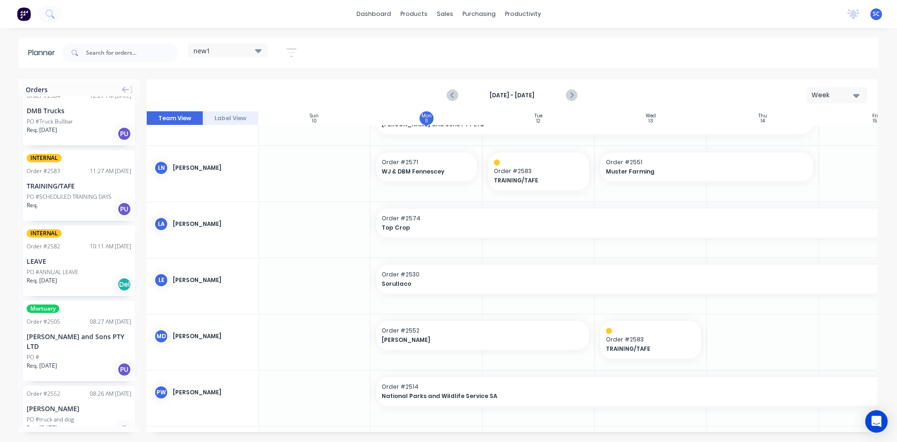
scroll to position [118, 0]
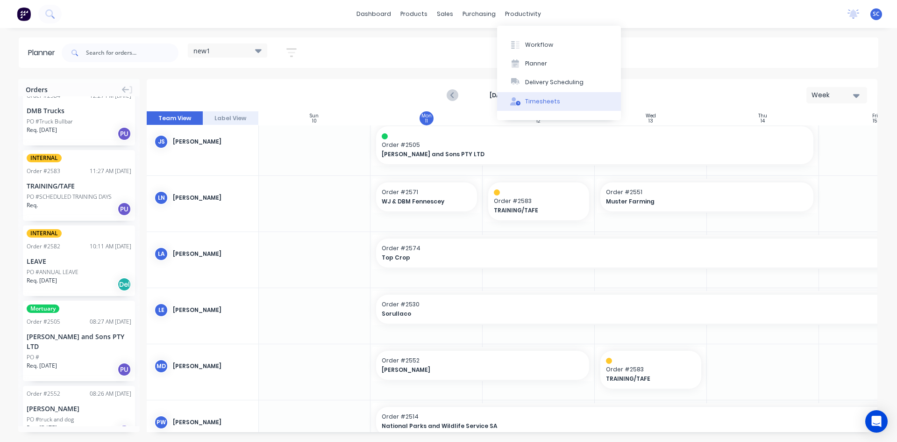
click at [541, 104] on div "Timesheets" at bounding box center [542, 101] width 35 height 8
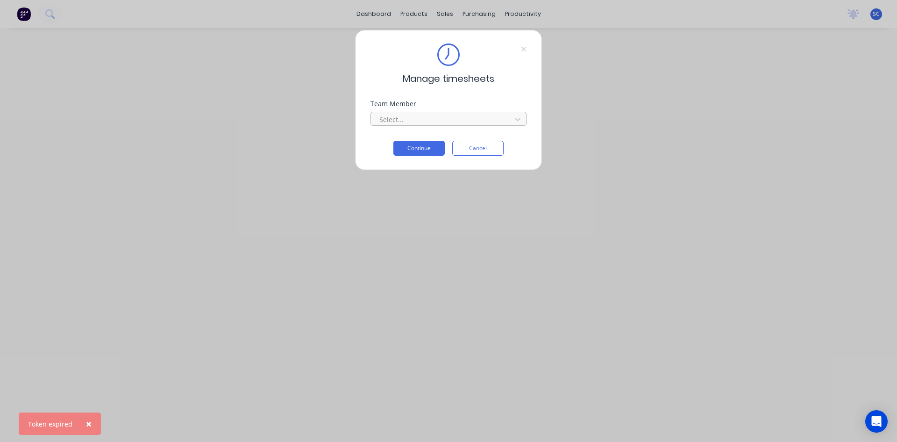
click at [448, 117] on div at bounding box center [443, 120] width 128 height 12
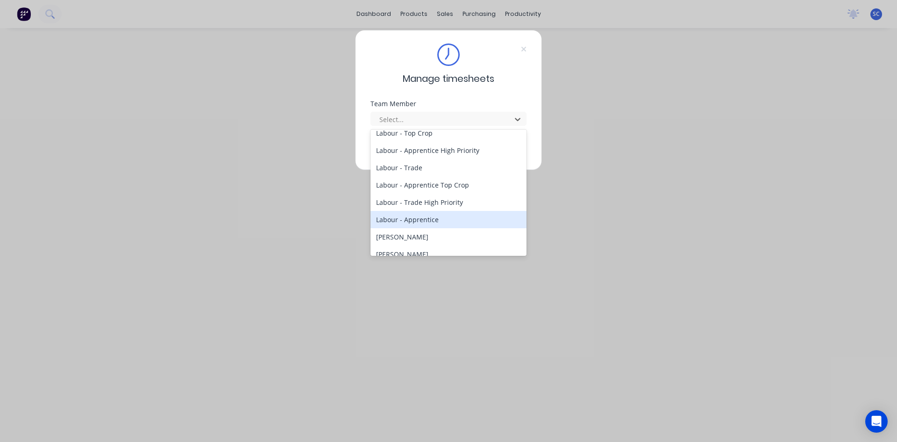
scroll to position [140, 0]
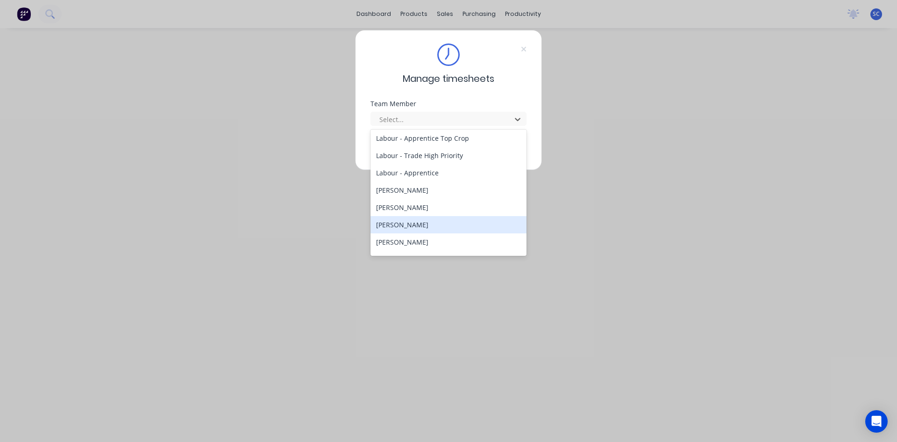
click at [430, 223] on div "[PERSON_NAME]" at bounding box center [449, 224] width 156 height 17
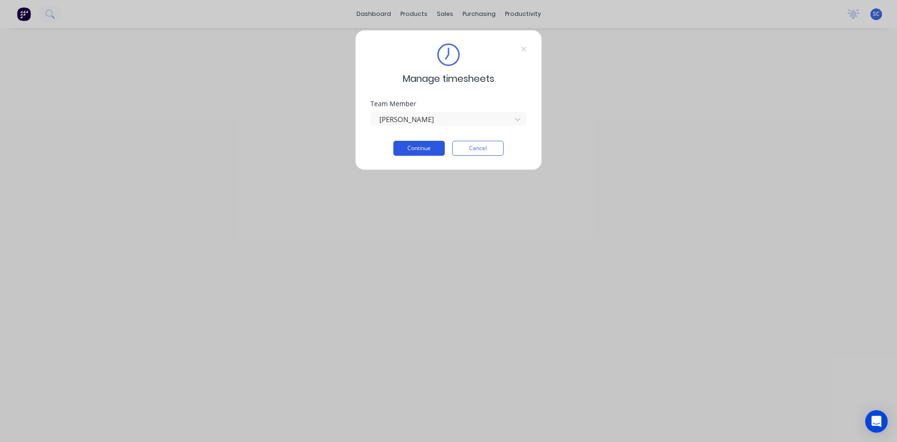
click at [432, 151] on button "Continue" at bounding box center [419, 148] width 51 height 15
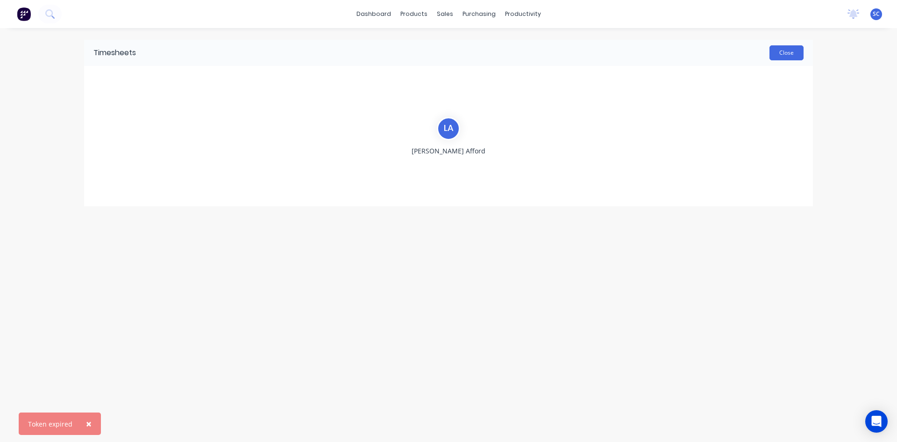
click at [778, 52] on button "Close" at bounding box center [787, 52] width 34 height 15
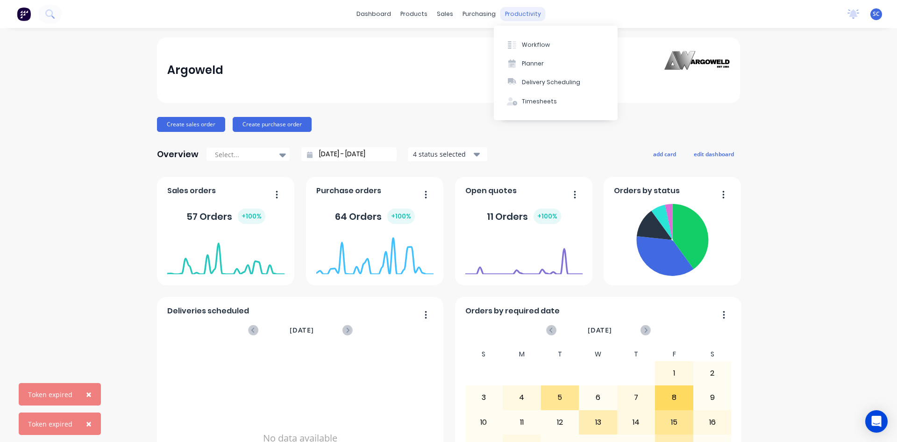
click at [511, 13] on div "productivity" at bounding box center [523, 14] width 45 height 14
click at [529, 102] on div "Timesheets" at bounding box center [539, 101] width 35 height 8
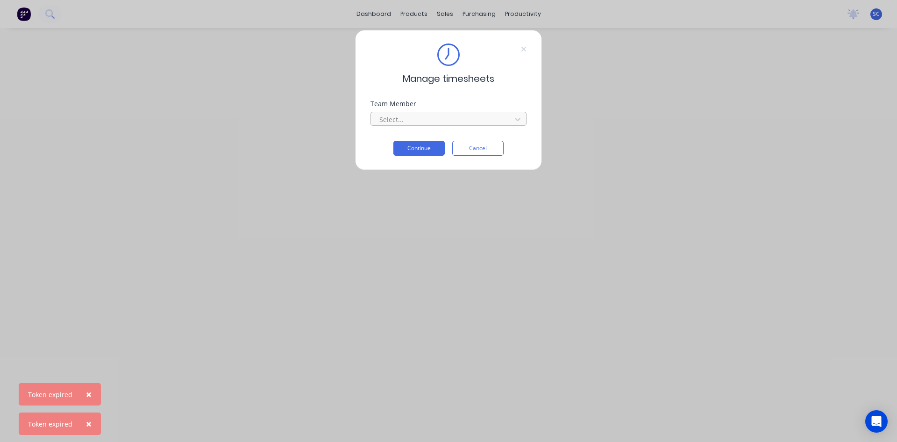
click at [423, 118] on div at bounding box center [443, 120] width 128 height 12
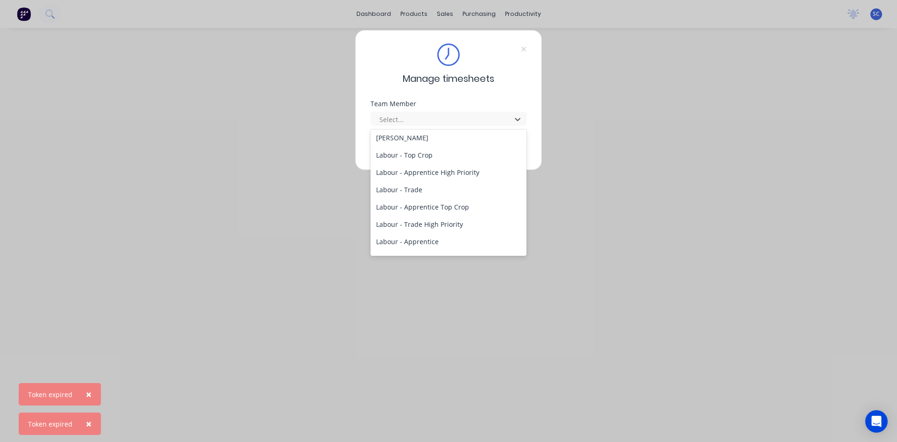
scroll to position [140, 0]
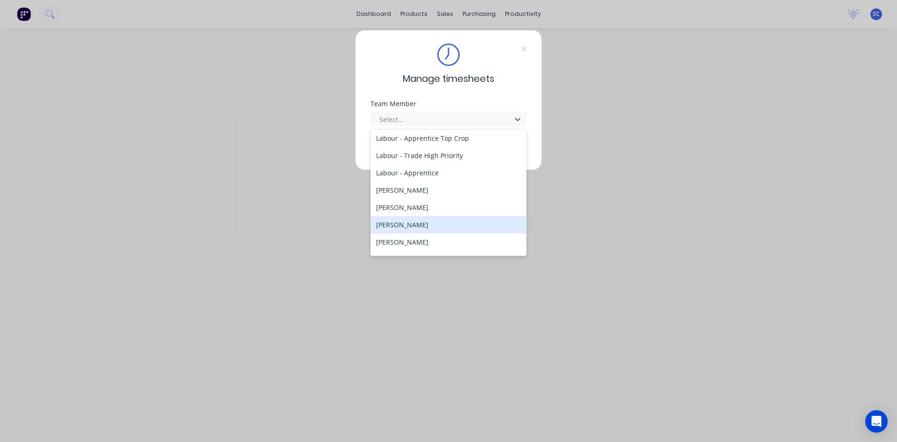
click at [429, 226] on div "[PERSON_NAME]" at bounding box center [449, 224] width 156 height 17
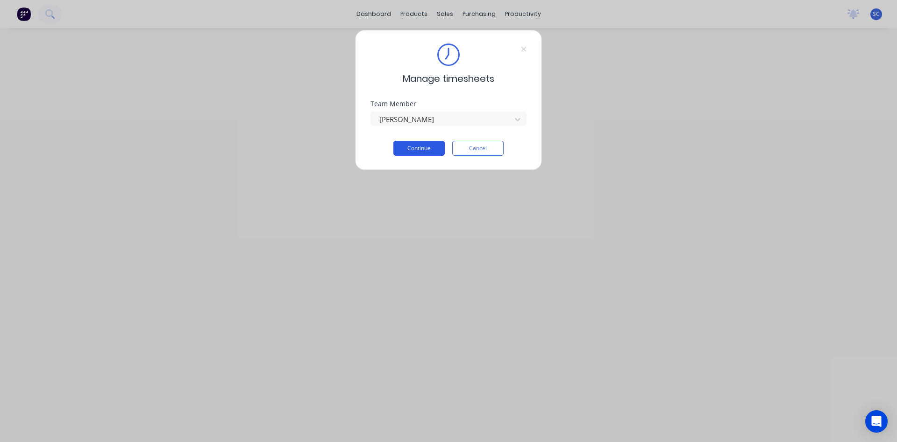
click at [426, 147] on button "Continue" at bounding box center [419, 148] width 51 height 15
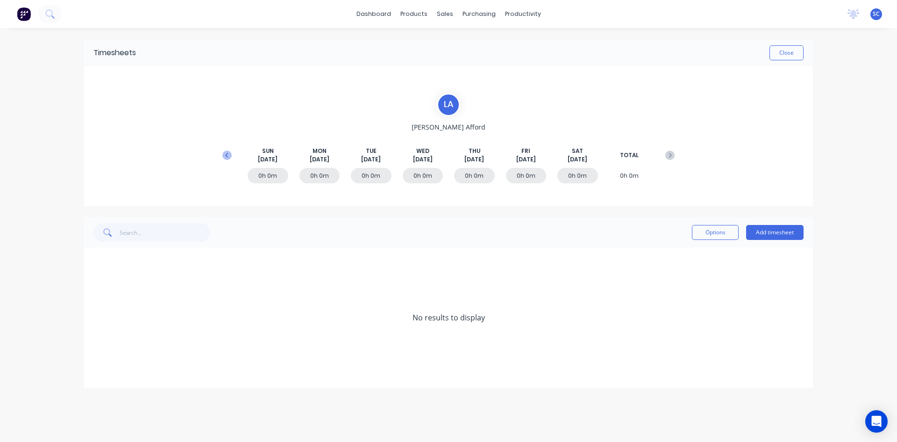
click at [227, 156] on icon at bounding box center [226, 154] width 3 height 5
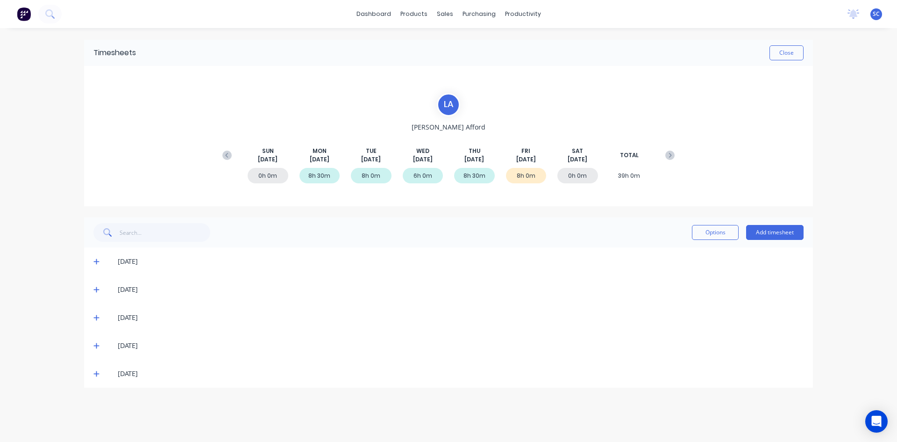
click at [94, 372] on icon at bounding box center [96, 373] width 6 height 7
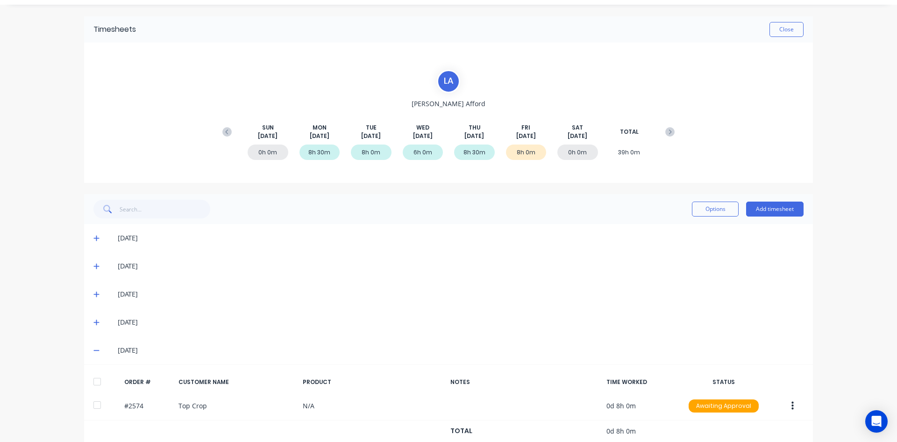
scroll to position [43, 0]
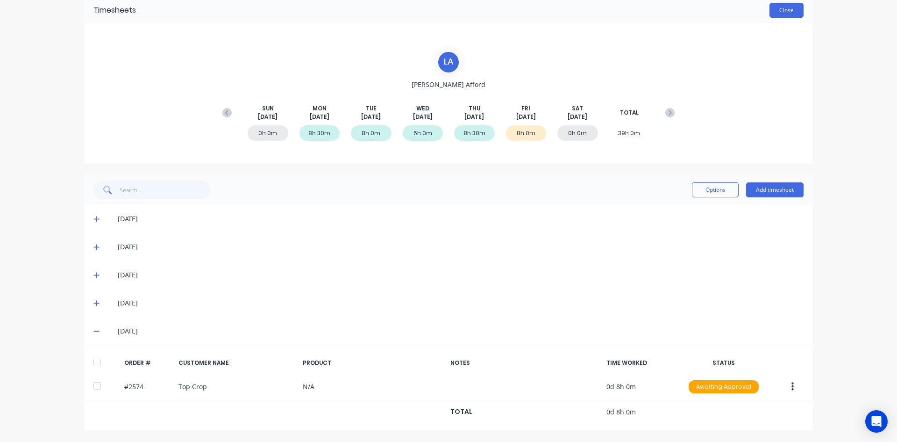
click at [775, 5] on button "Close" at bounding box center [787, 10] width 34 height 15
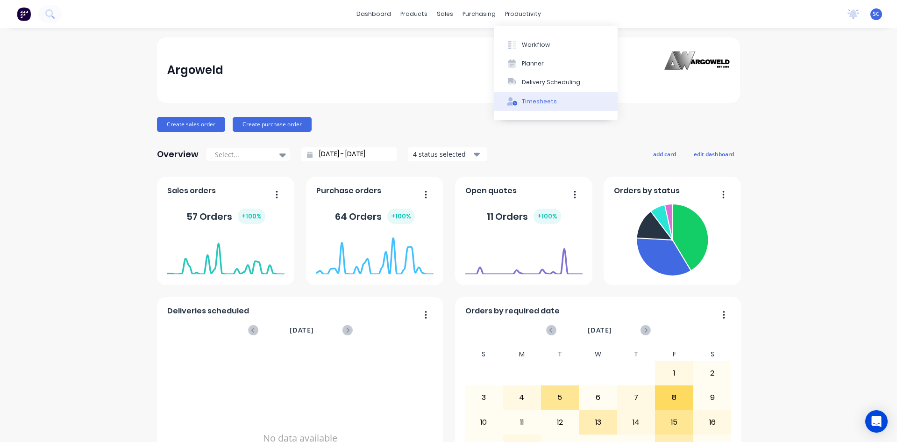
click at [539, 100] on div "Timesheets" at bounding box center [539, 101] width 35 height 8
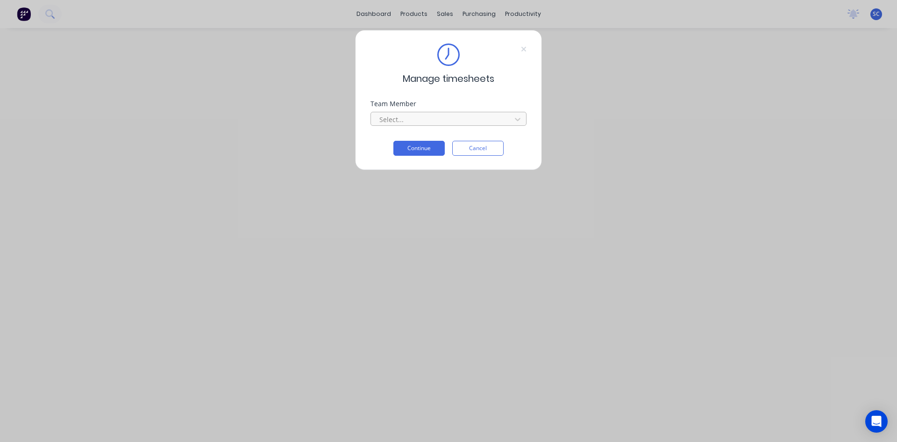
click at [445, 114] on div at bounding box center [443, 120] width 128 height 12
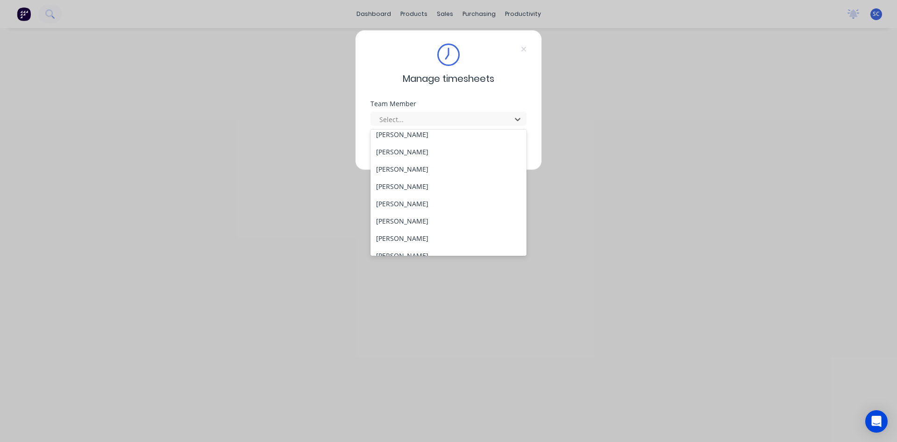
scroll to position [234, 0]
click at [446, 170] on div "[PERSON_NAME]" at bounding box center [449, 165] width 156 height 17
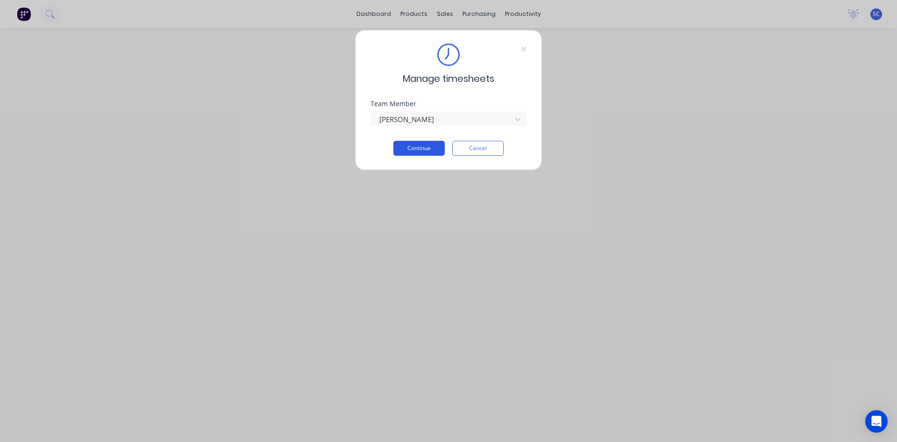
click at [437, 146] on button "Continue" at bounding box center [419, 148] width 51 height 15
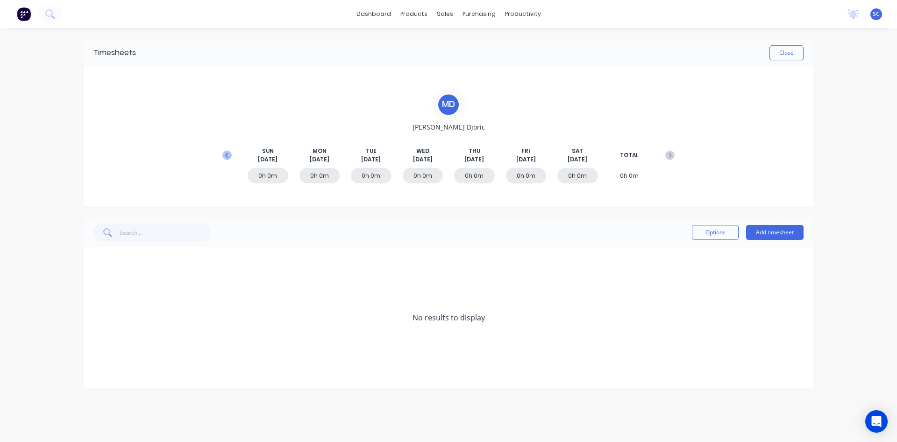
click at [227, 153] on icon at bounding box center [226, 155] width 9 height 9
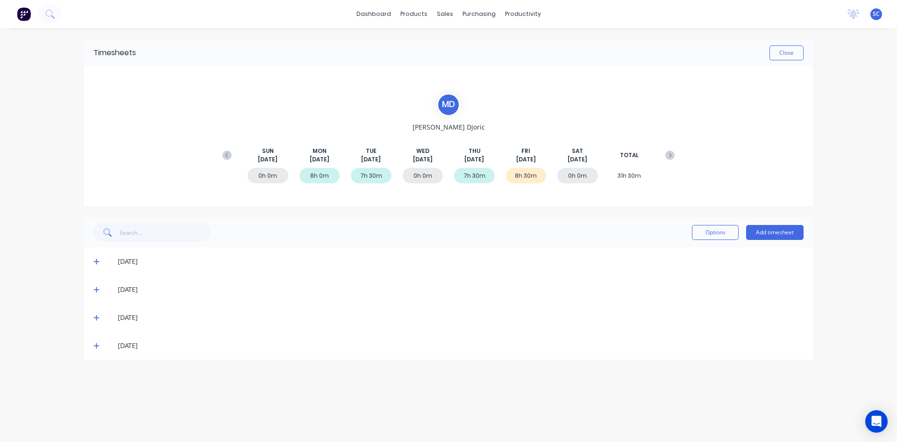
click at [96, 349] on icon at bounding box center [96, 345] width 6 height 7
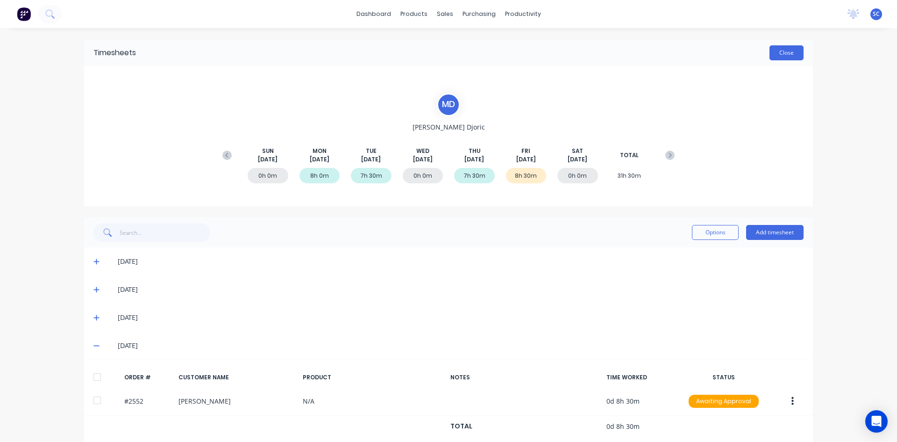
click at [789, 55] on button "Close" at bounding box center [787, 52] width 34 height 15
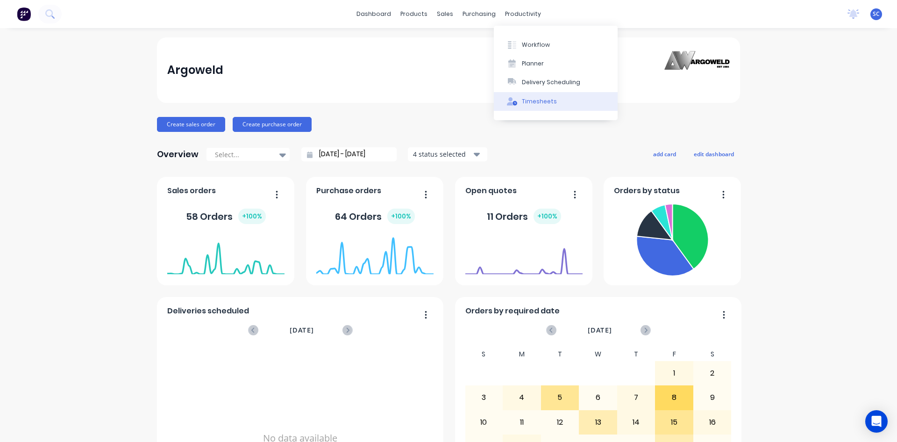
click at [546, 100] on div "Timesheets" at bounding box center [539, 101] width 35 height 8
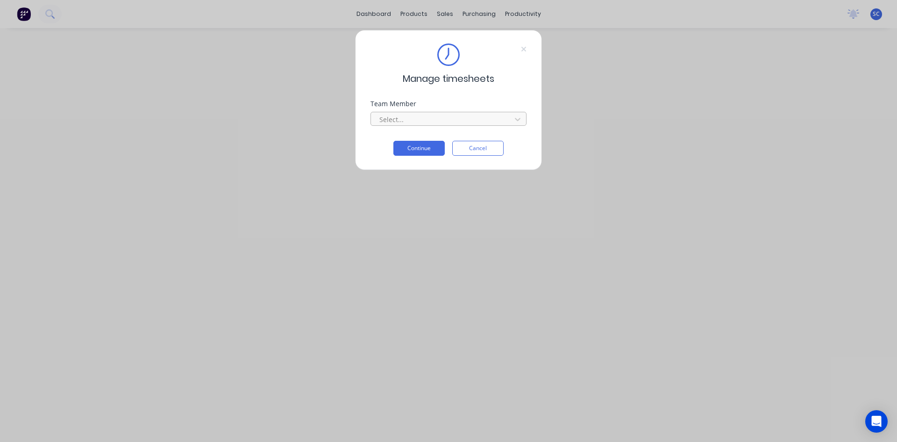
click at [417, 117] on div at bounding box center [443, 120] width 128 height 12
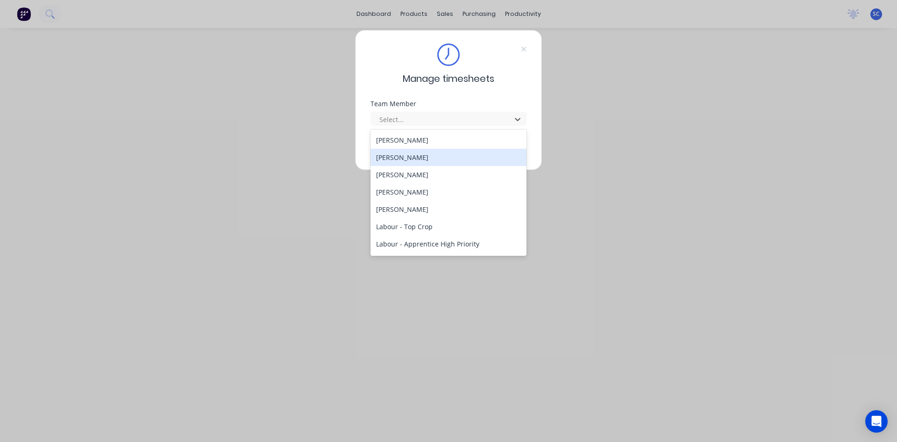
click at [437, 161] on div "[PERSON_NAME]" at bounding box center [449, 157] width 156 height 17
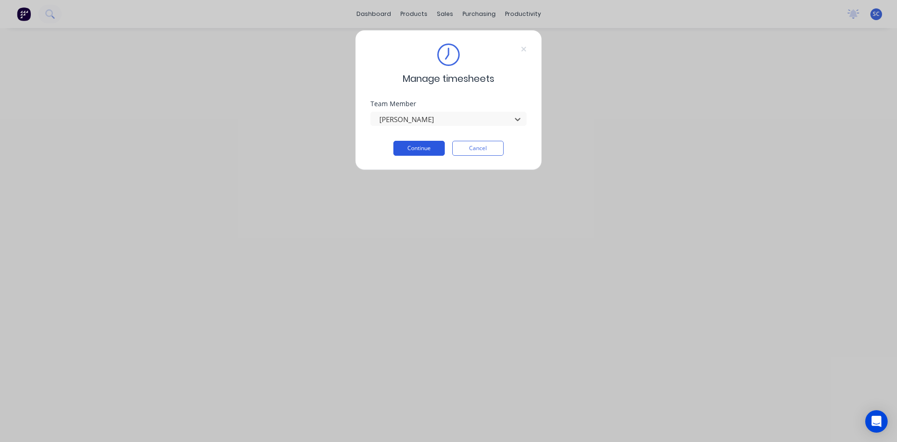
click at [428, 147] on button "Continue" at bounding box center [419, 148] width 51 height 15
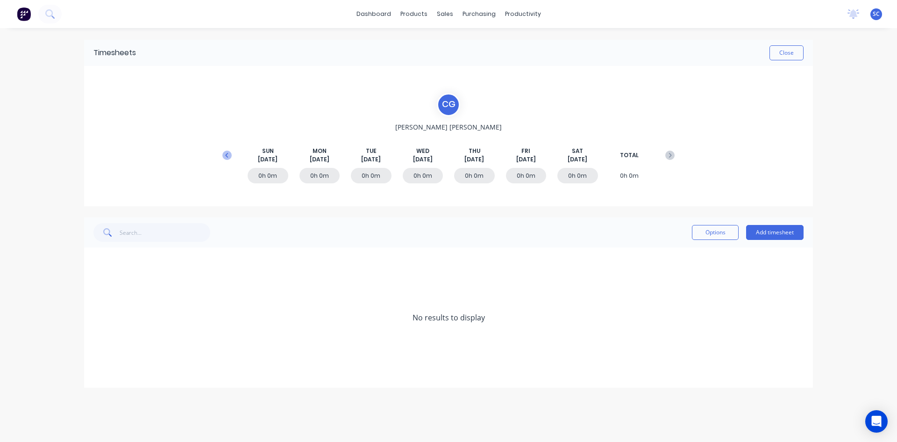
click at [226, 153] on icon at bounding box center [226, 155] width 9 height 9
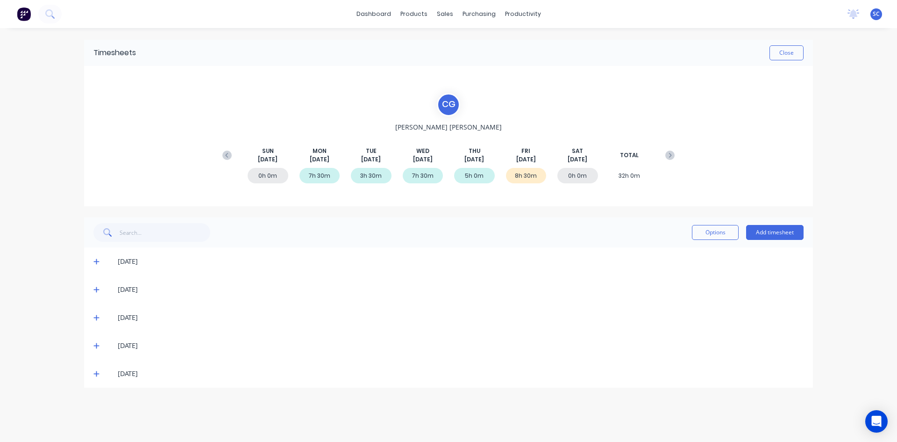
click at [100, 374] on span at bounding box center [97, 373] width 9 height 9
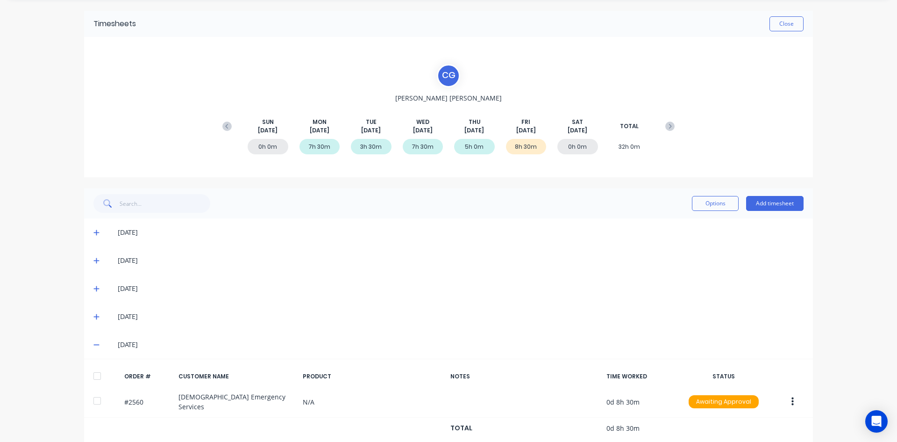
scroll to position [45, 0]
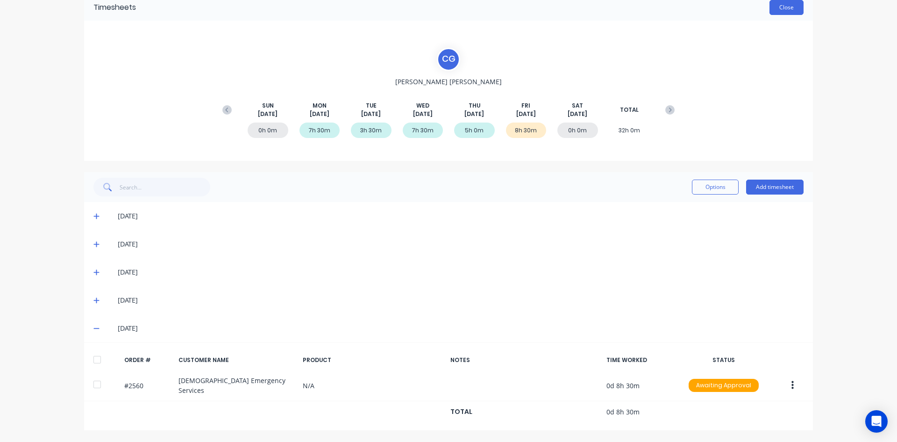
click at [777, 7] on button "Close" at bounding box center [787, 7] width 34 height 15
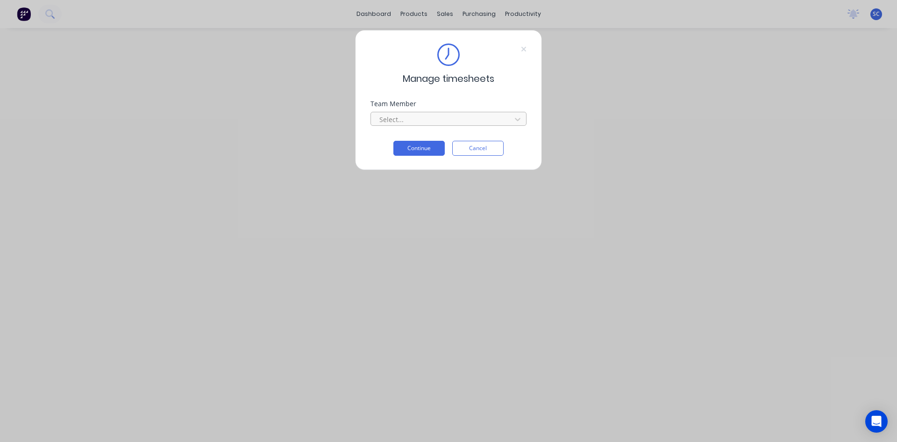
click at [473, 115] on div at bounding box center [443, 120] width 128 height 12
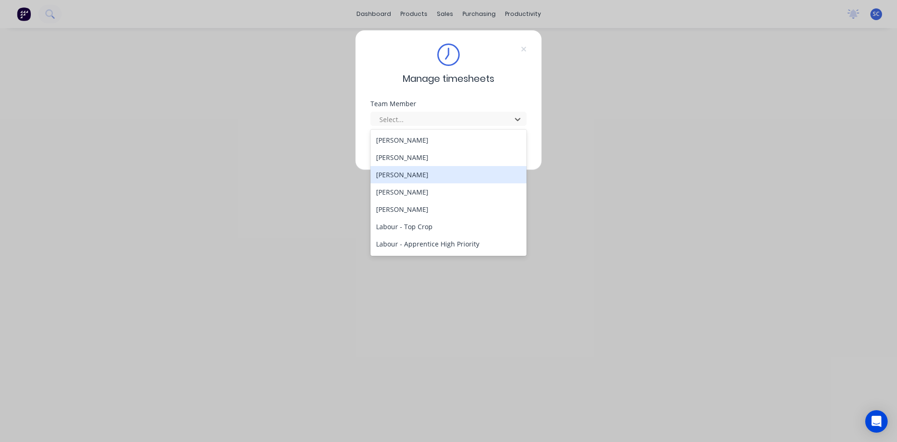
click at [433, 172] on div "[PERSON_NAME]" at bounding box center [449, 174] width 156 height 17
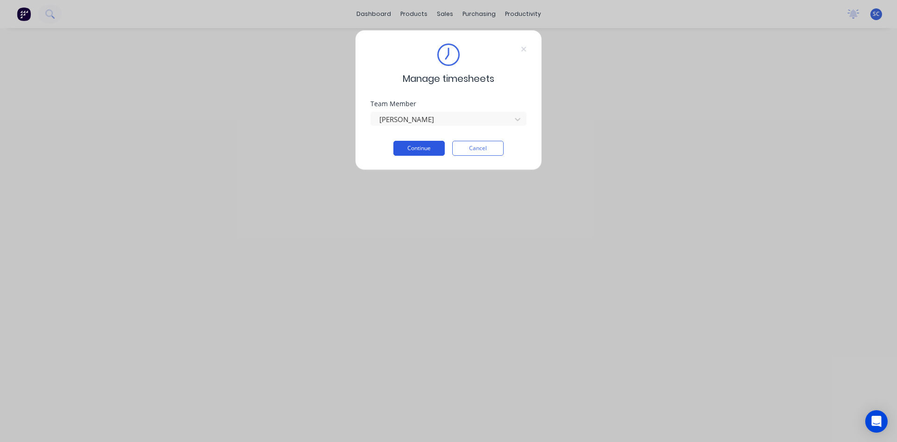
click at [420, 152] on button "Continue" at bounding box center [419, 148] width 51 height 15
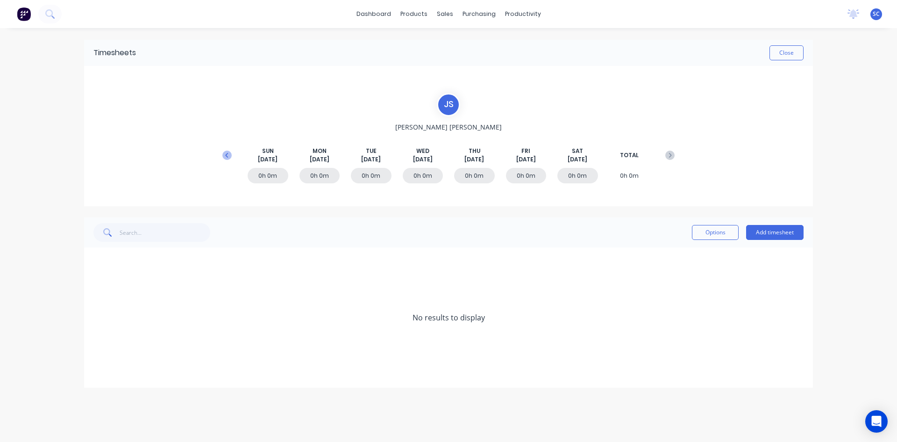
click at [229, 153] on icon at bounding box center [226, 155] width 9 height 9
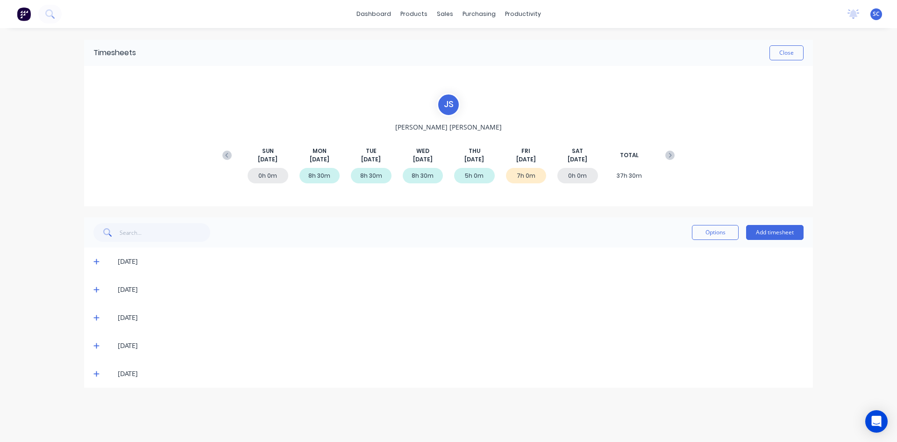
click at [98, 373] on icon at bounding box center [96, 373] width 6 height 7
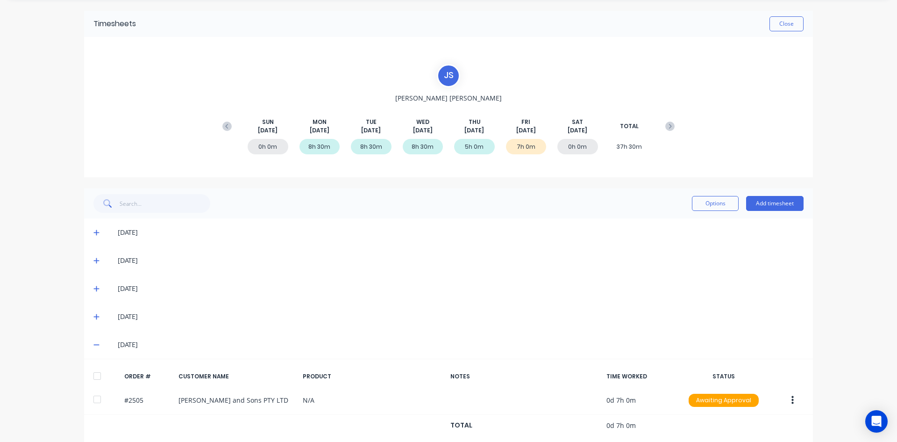
scroll to position [43, 0]
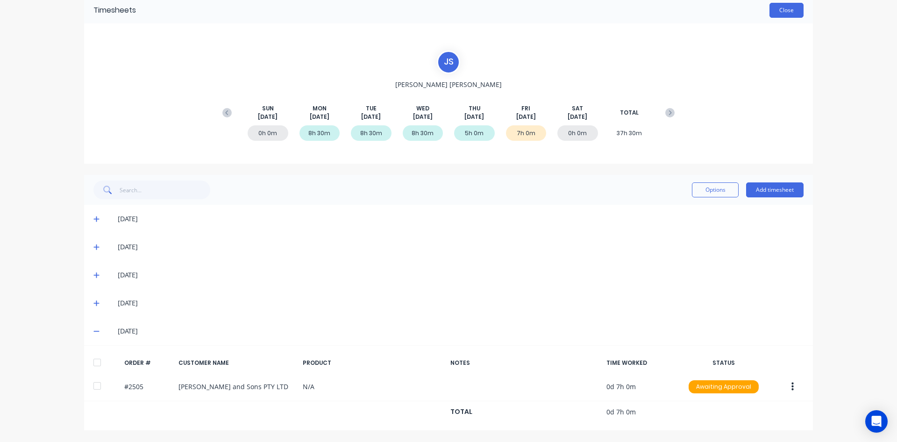
click at [786, 8] on button "Close" at bounding box center [787, 10] width 34 height 15
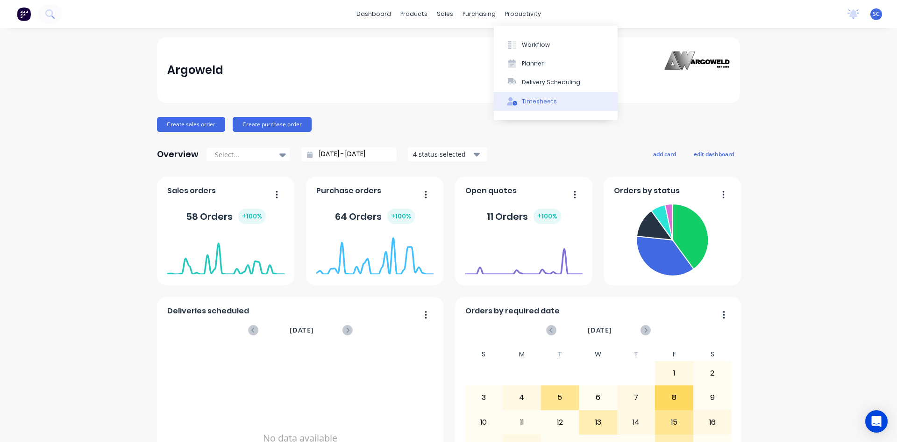
click at [538, 103] on div "Timesheets" at bounding box center [539, 101] width 35 height 8
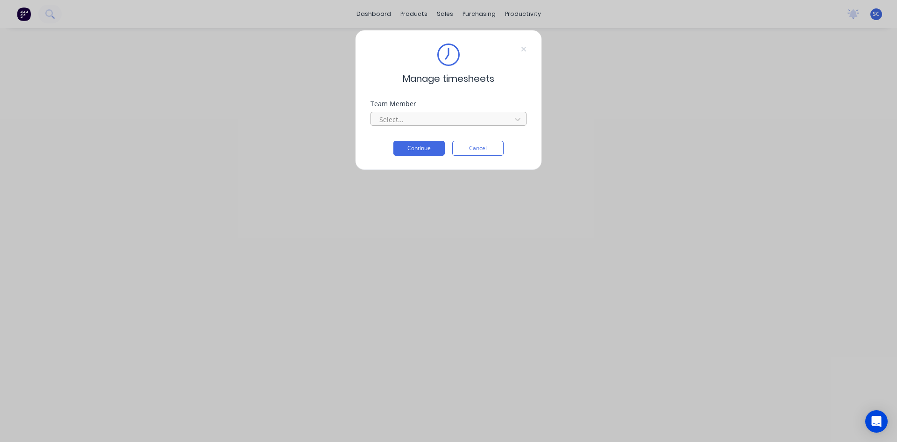
click at [443, 117] on div at bounding box center [443, 120] width 128 height 12
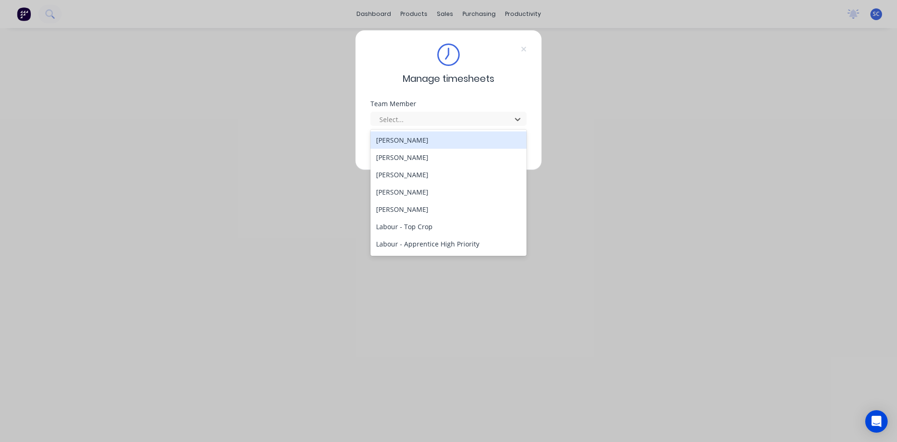
click at [424, 142] on div "[PERSON_NAME]" at bounding box center [449, 139] width 156 height 17
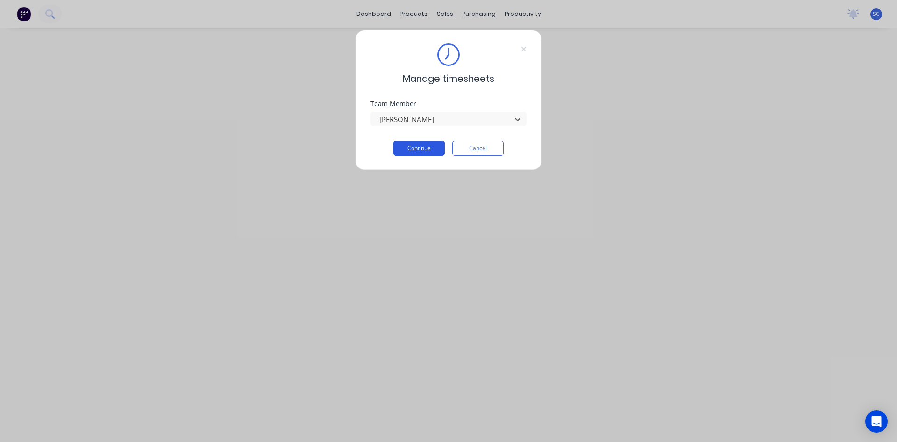
click at [430, 143] on button "Continue" at bounding box center [419, 148] width 51 height 15
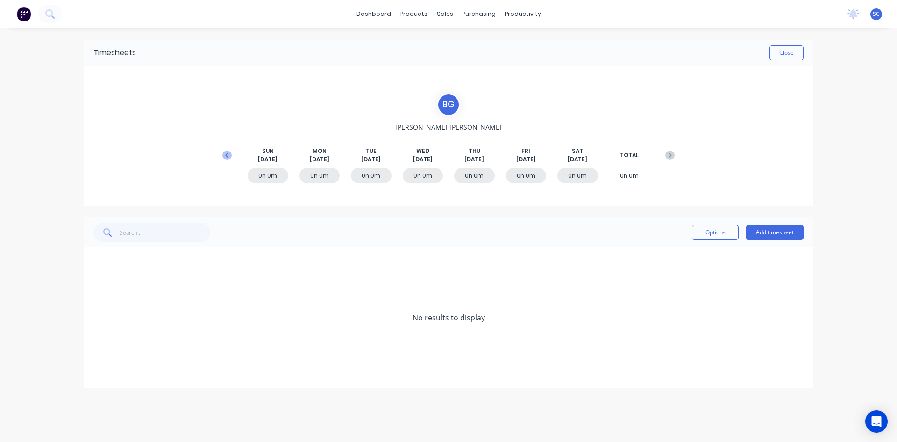
click at [226, 158] on icon at bounding box center [226, 155] width 9 height 9
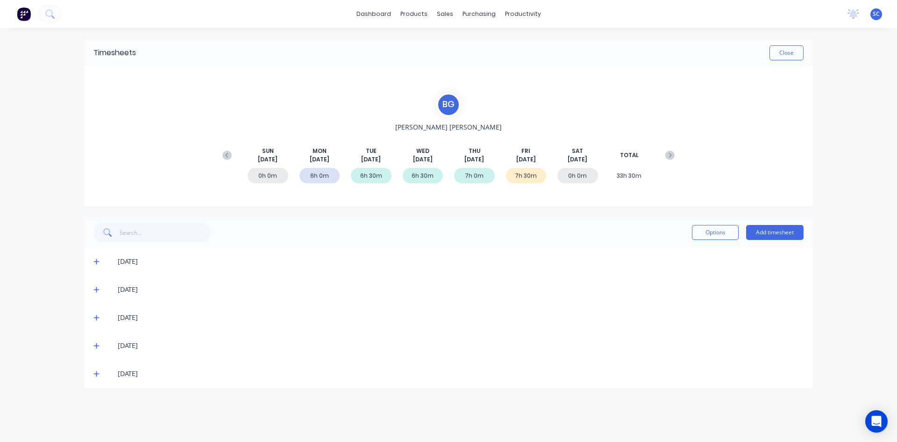
click at [96, 373] on icon at bounding box center [96, 373] width 6 height 7
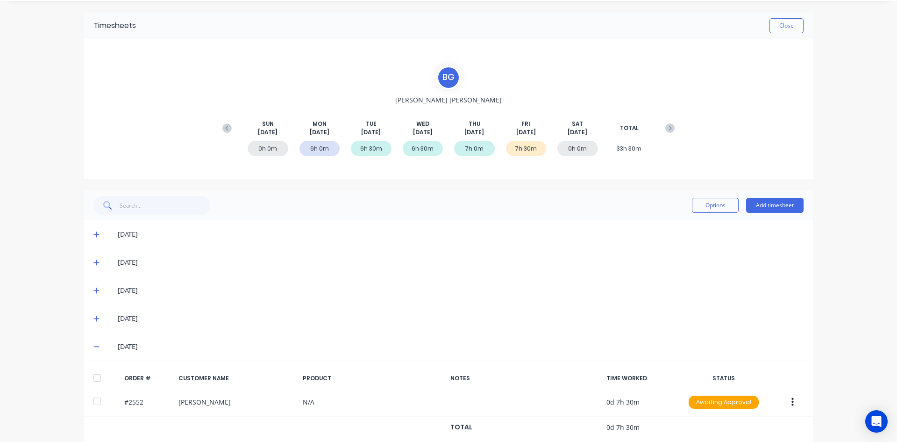
scroll to position [43, 0]
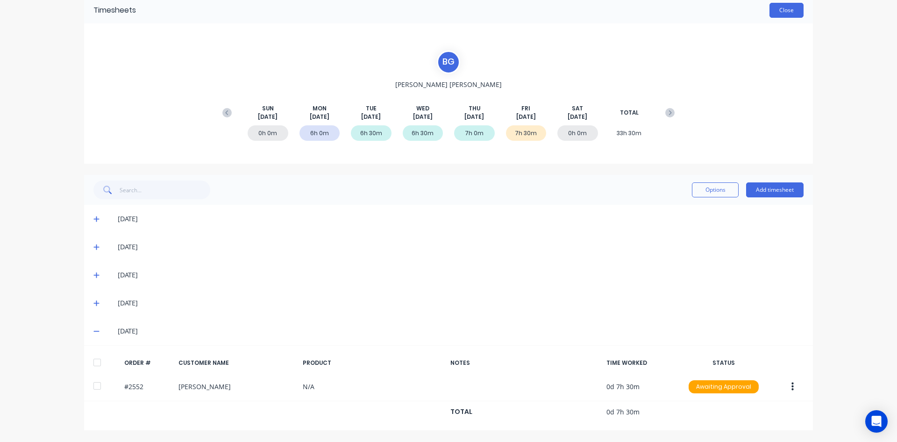
click at [772, 9] on button "Close" at bounding box center [787, 10] width 34 height 15
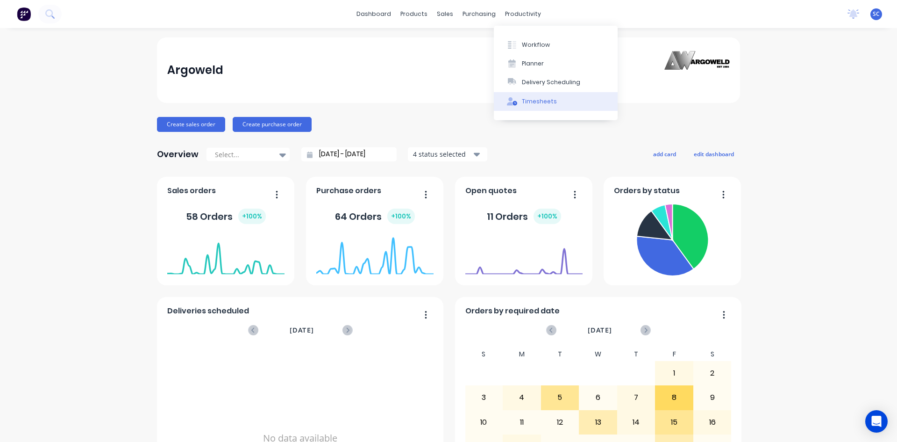
click at [529, 98] on div "Timesheets" at bounding box center [539, 101] width 35 height 8
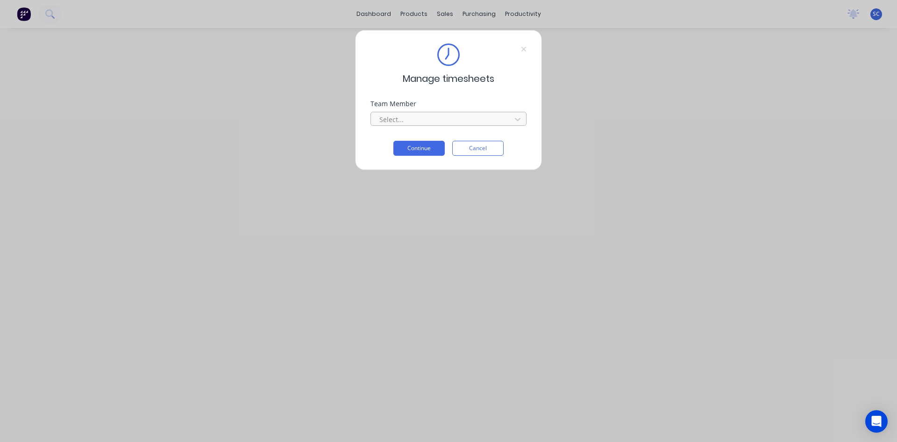
click at [421, 117] on div at bounding box center [443, 120] width 128 height 12
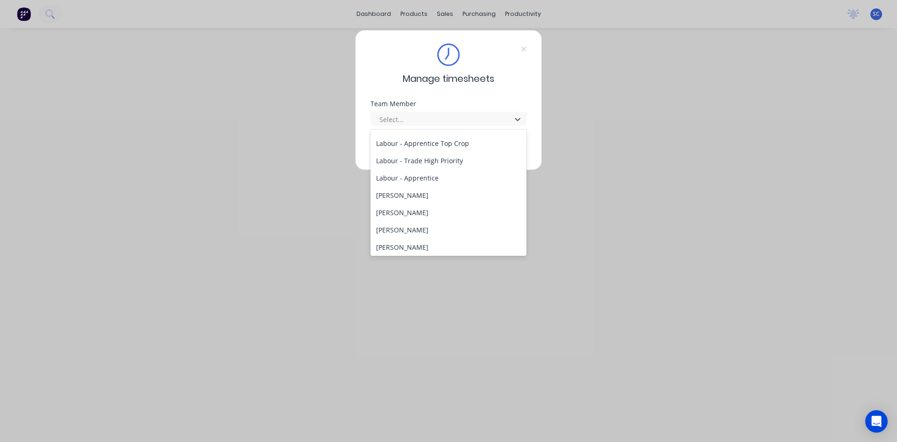
scroll to position [187, 0]
click at [407, 163] on div "[PERSON_NAME]" at bounding box center [449, 160] width 156 height 17
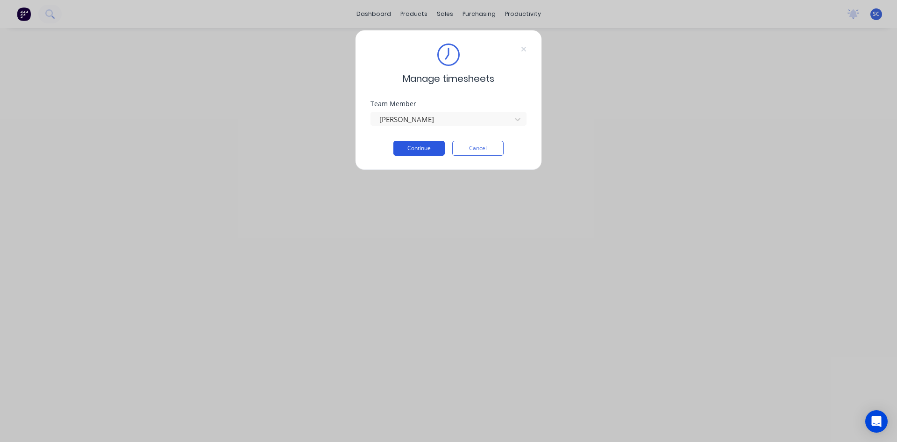
click at [414, 145] on button "Continue" at bounding box center [419, 148] width 51 height 15
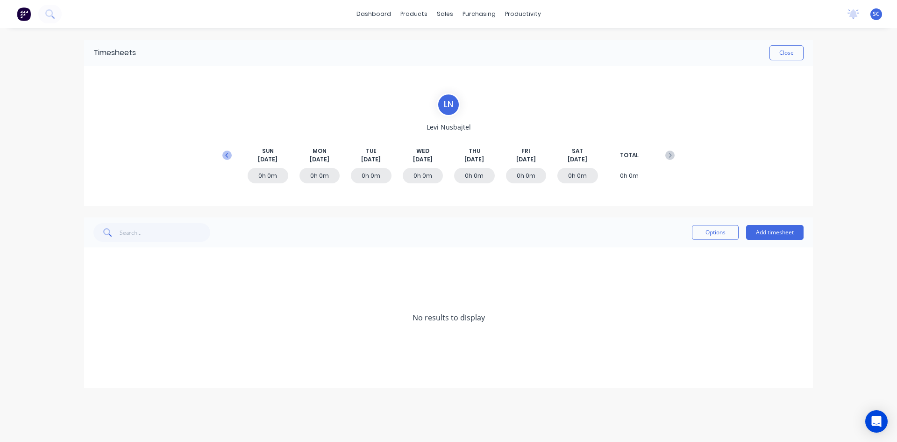
click at [226, 152] on icon at bounding box center [226, 155] width 9 height 9
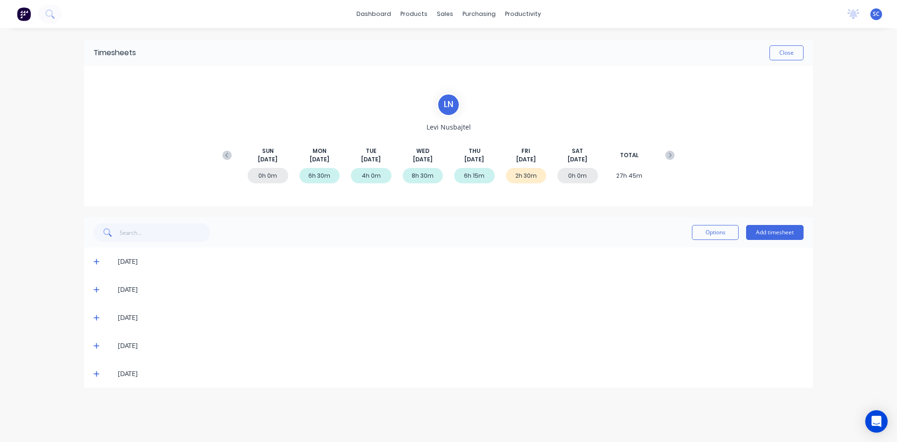
click at [93, 374] on icon at bounding box center [96, 373] width 6 height 7
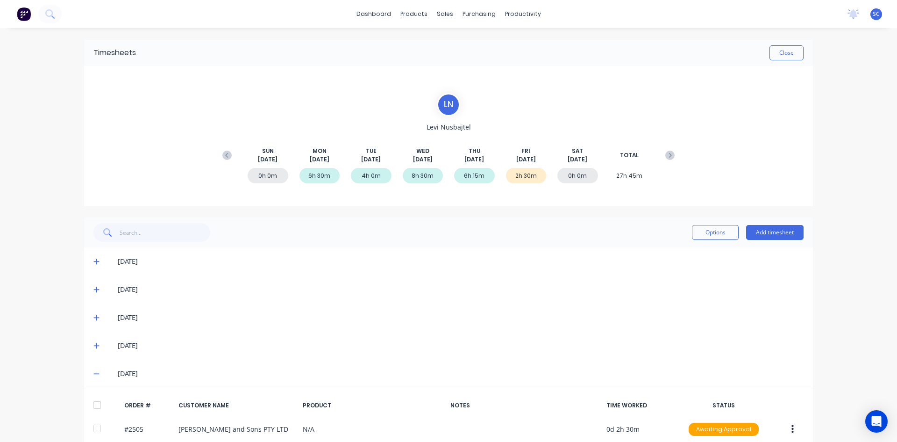
scroll to position [43, 0]
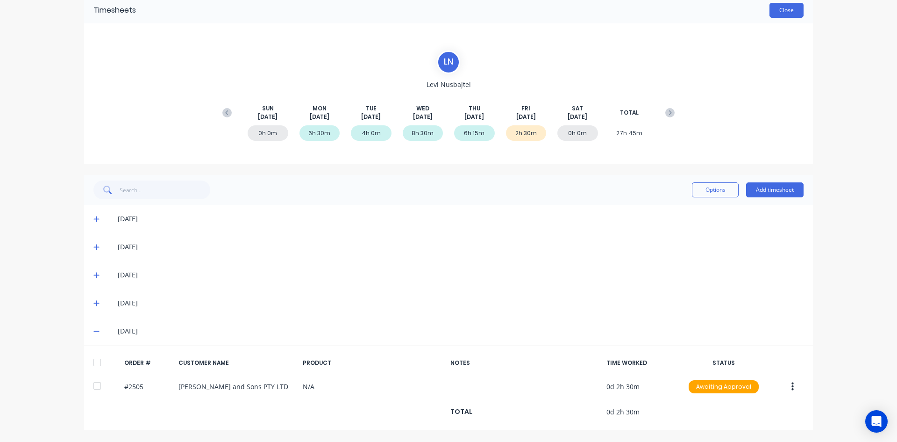
click at [775, 7] on button "Close" at bounding box center [787, 10] width 34 height 15
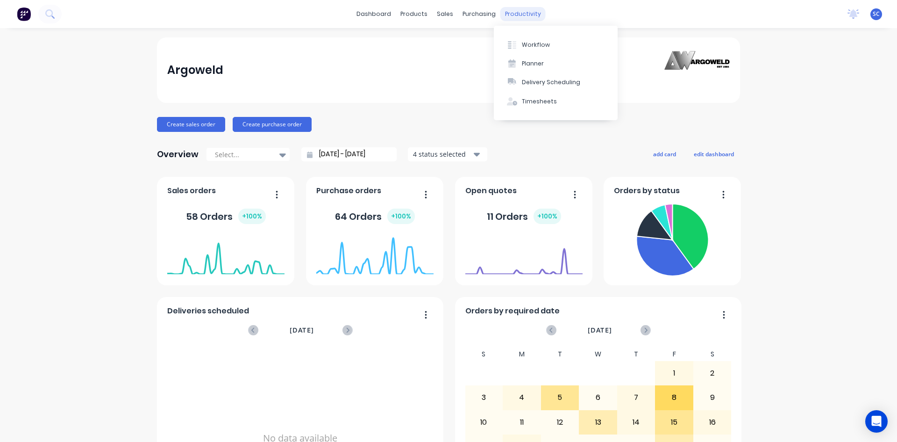
click at [512, 13] on div "productivity" at bounding box center [523, 14] width 45 height 14
click at [534, 100] on div "Timesheets" at bounding box center [539, 101] width 35 height 8
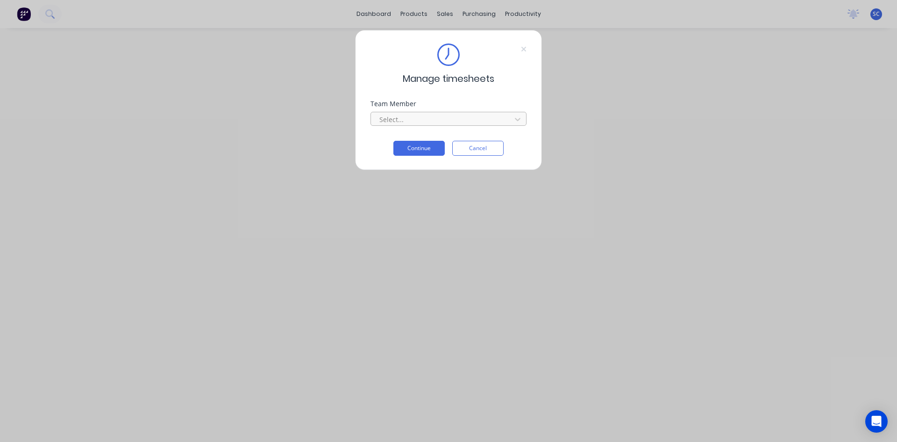
click at [413, 118] on div at bounding box center [443, 120] width 128 height 12
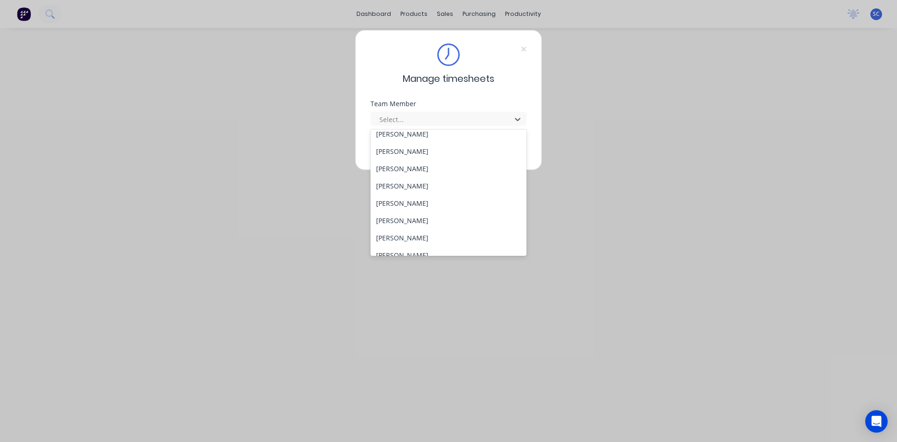
scroll to position [234, 0]
click at [436, 202] on div "[PERSON_NAME]" at bounding box center [449, 200] width 156 height 17
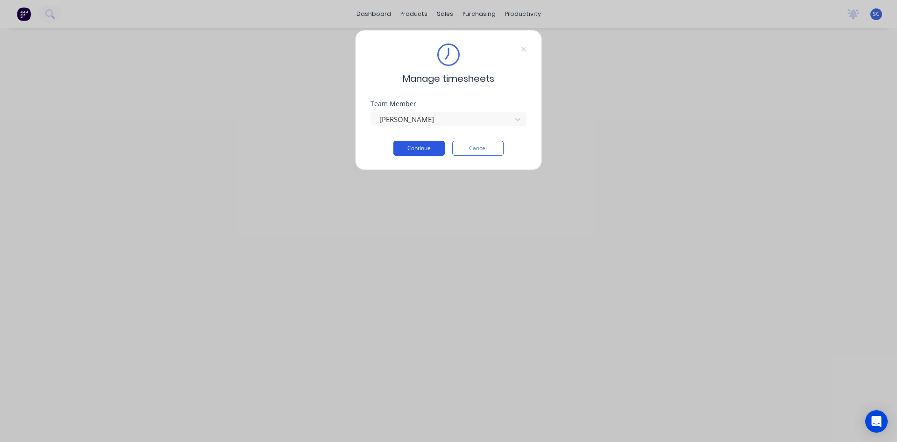
click at [431, 147] on button "Continue" at bounding box center [419, 148] width 51 height 15
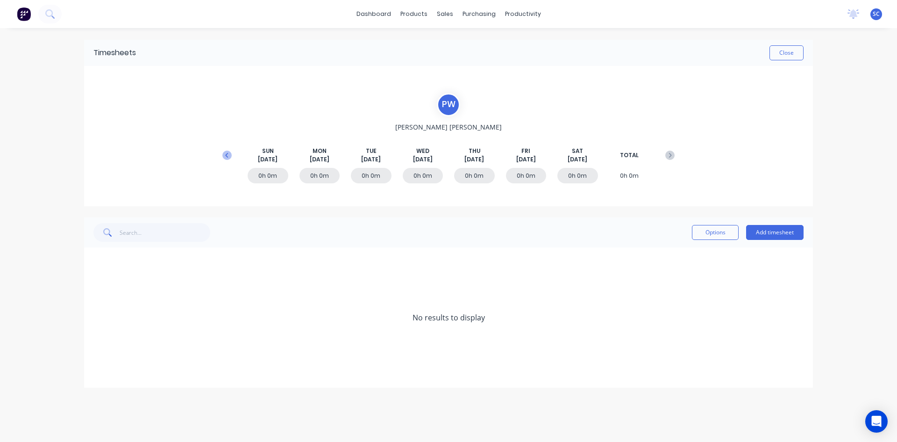
click at [229, 154] on icon at bounding box center [226, 155] width 9 height 9
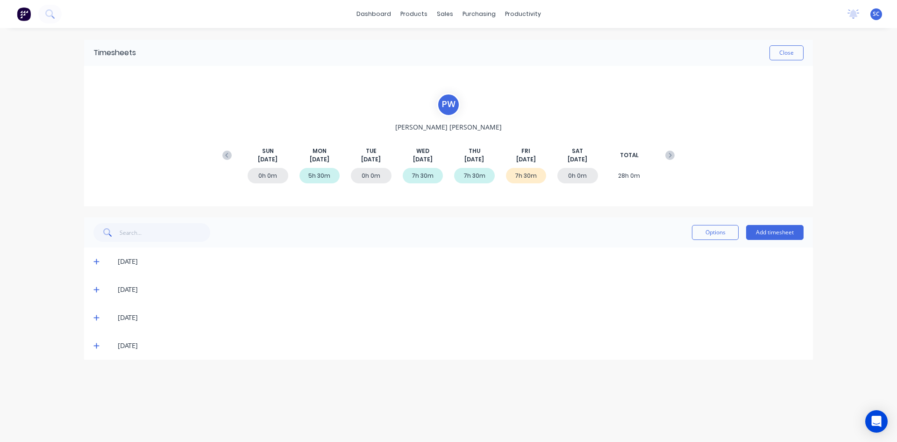
click at [96, 343] on icon at bounding box center [96, 345] width 6 height 7
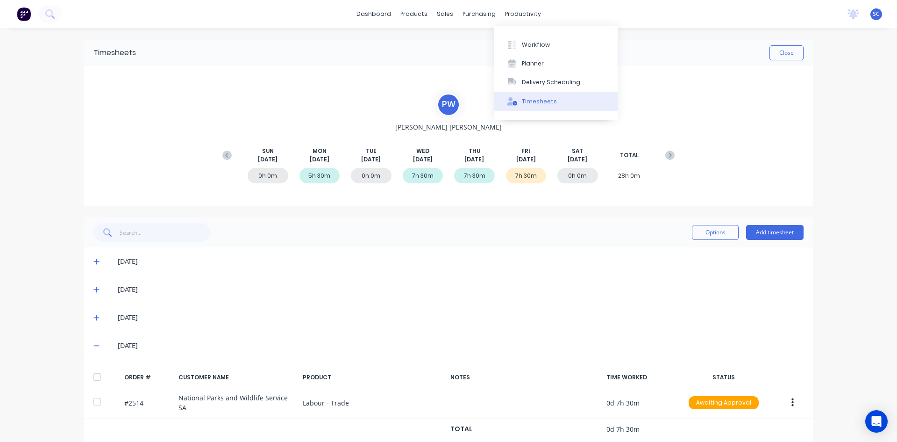
click at [540, 100] on div "Timesheets" at bounding box center [539, 101] width 35 height 8
click at [535, 101] on div "Timesheets" at bounding box center [539, 101] width 35 height 8
click at [524, 14] on div "productivity" at bounding box center [523, 14] width 45 height 14
click at [795, 55] on button "Close" at bounding box center [787, 52] width 34 height 15
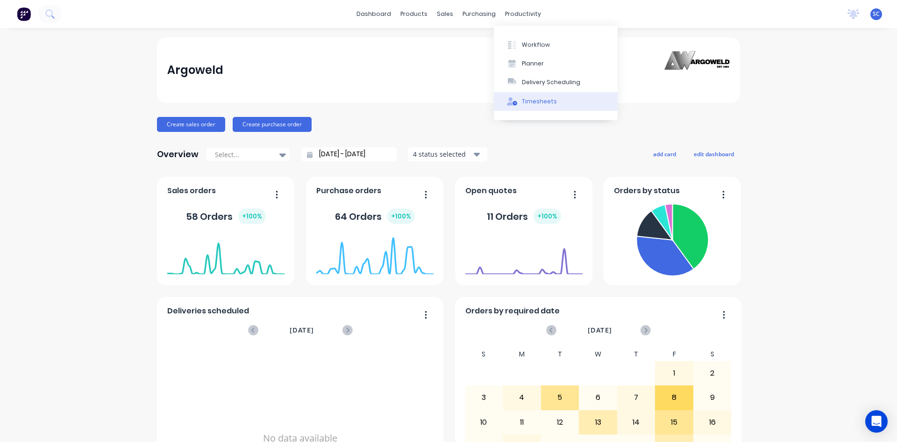
click at [539, 102] on div "Timesheets" at bounding box center [539, 101] width 35 height 8
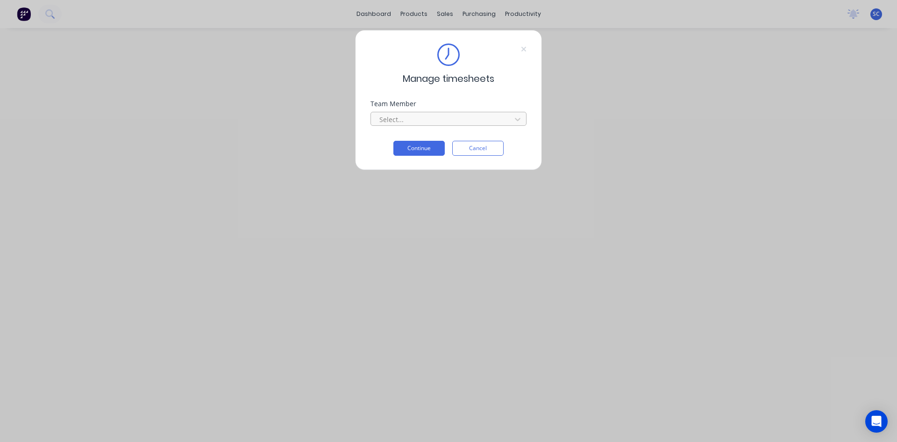
click at [451, 117] on div at bounding box center [443, 120] width 128 height 12
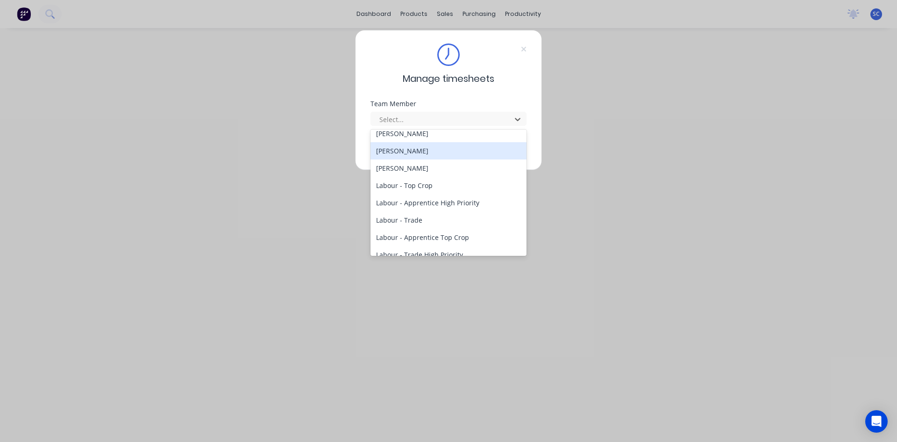
scroll to position [241, 0]
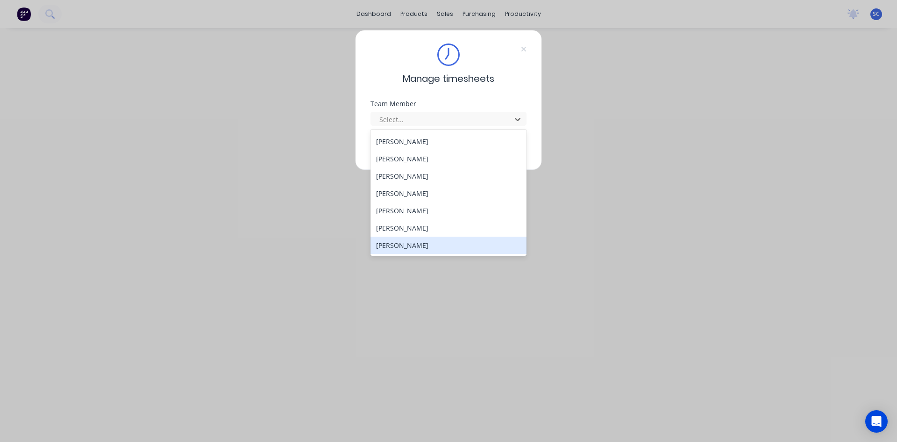
click at [416, 244] on div "[PERSON_NAME]" at bounding box center [449, 245] width 156 height 17
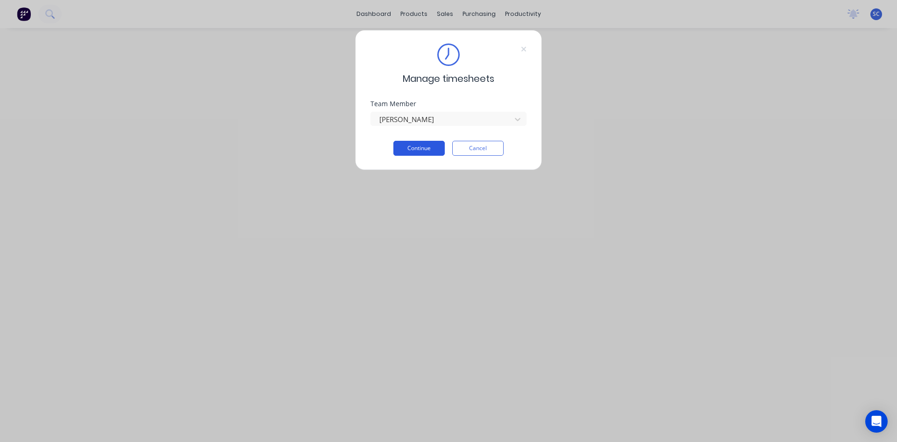
click at [424, 146] on button "Continue" at bounding box center [419, 148] width 51 height 15
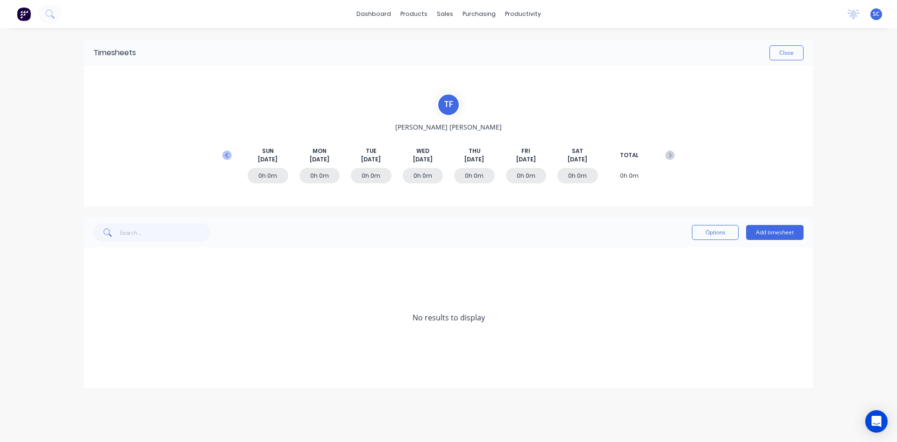
click at [227, 156] on icon at bounding box center [226, 154] width 3 height 5
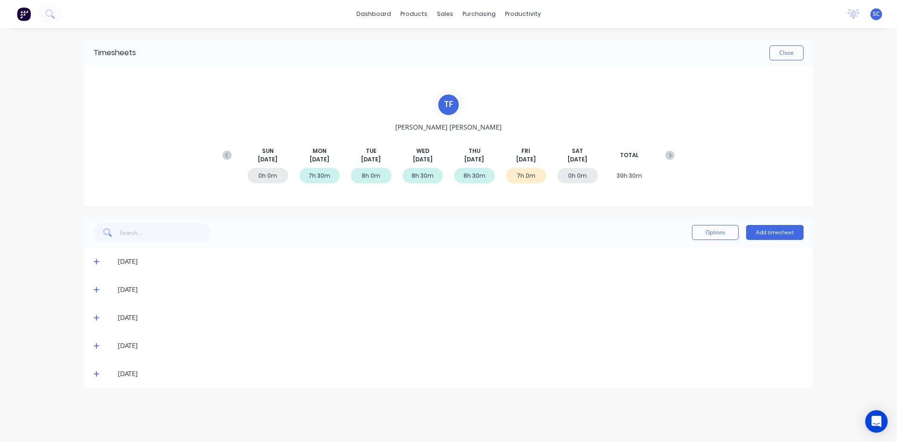
click at [96, 373] on icon at bounding box center [96, 373] width 6 height 7
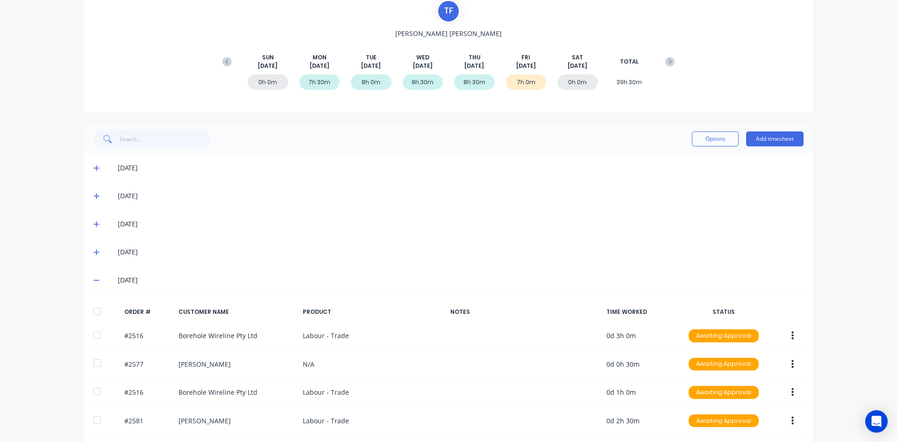
scroll to position [127, 0]
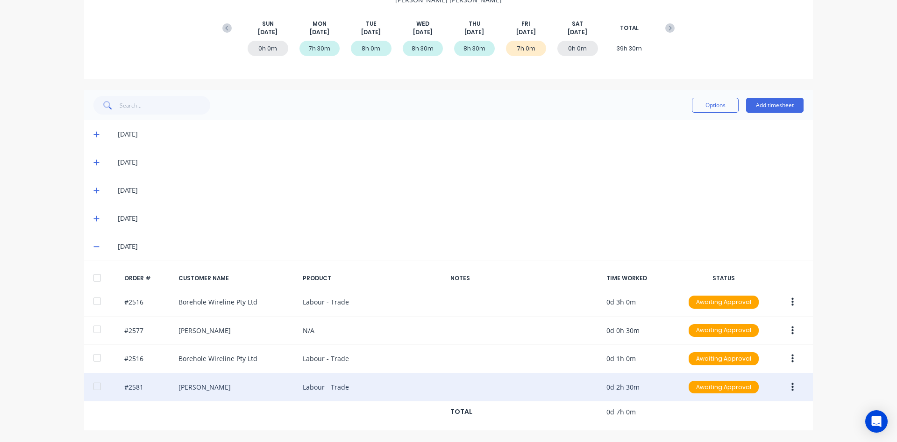
click at [792, 385] on icon "button" at bounding box center [793, 386] width 2 height 8
click at [743, 410] on div "Delete" at bounding box center [760, 412] width 72 height 14
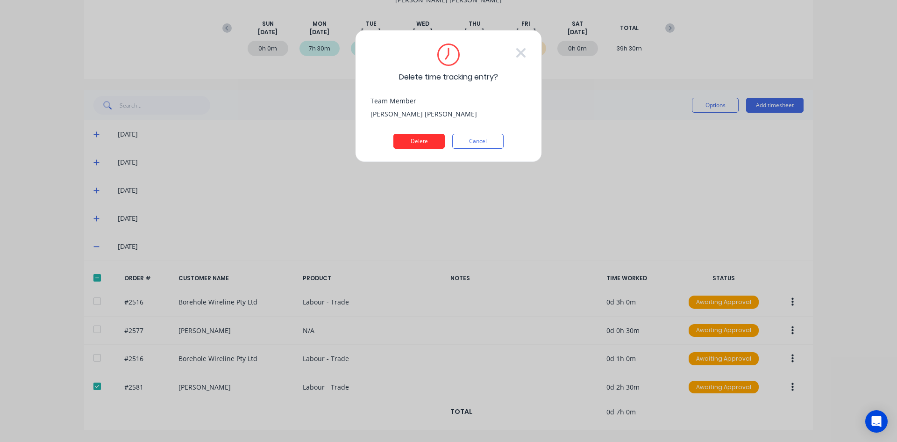
click at [423, 141] on button "Delete" at bounding box center [419, 141] width 51 height 15
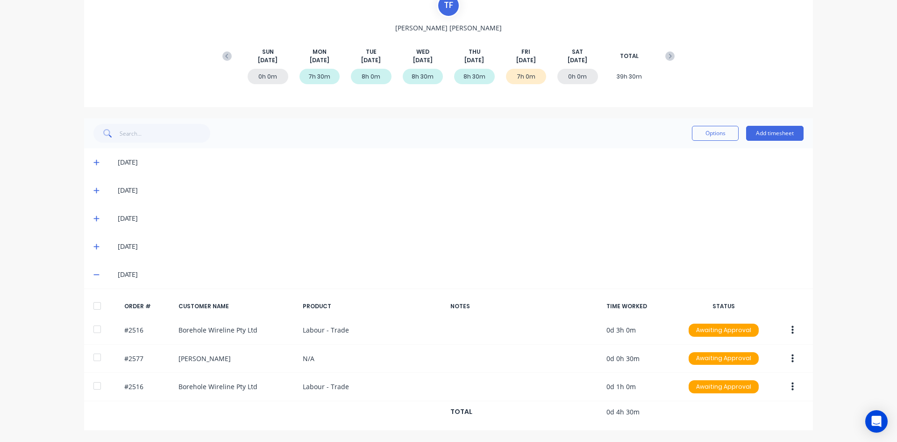
scroll to position [99, 0]
click at [767, 130] on button "Add timesheet" at bounding box center [774, 133] width 57 height 15
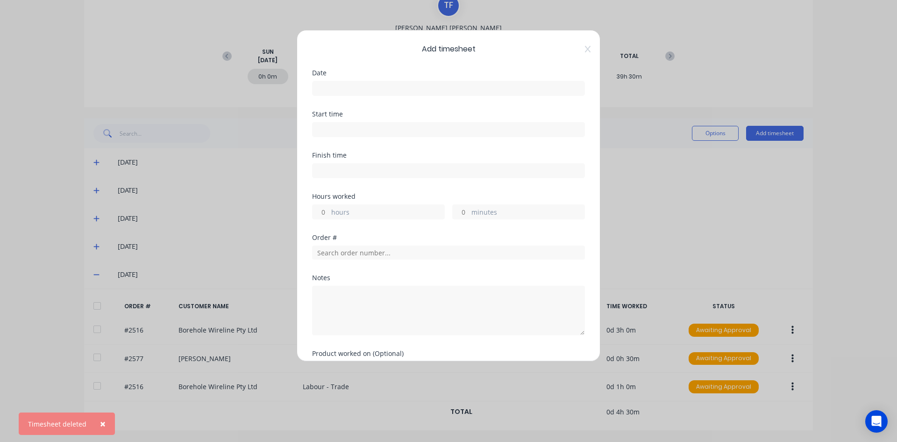
click at [404, 80] on div at bounding box center [448, 87] width 273 height 17
click at [404, 84] on input at bounding box center [449, 88] width 272 height 14
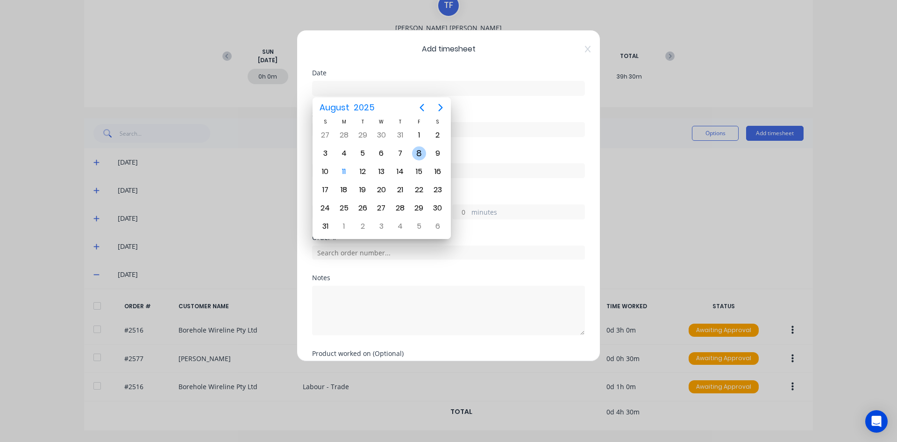
click at [421, 151] on div "8" at bounding box center [419, 153] width 14 height 14
type input "[DATE]"
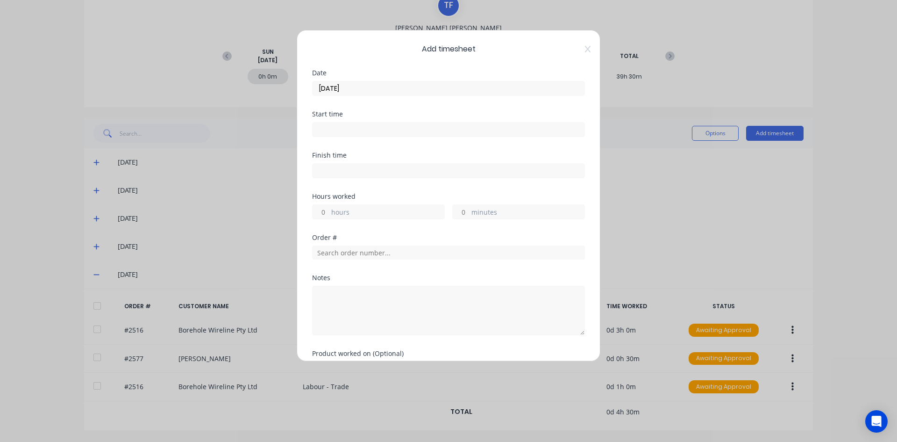
click at [392, 132] on input at bounding box center [449, 129] width 272 height 14
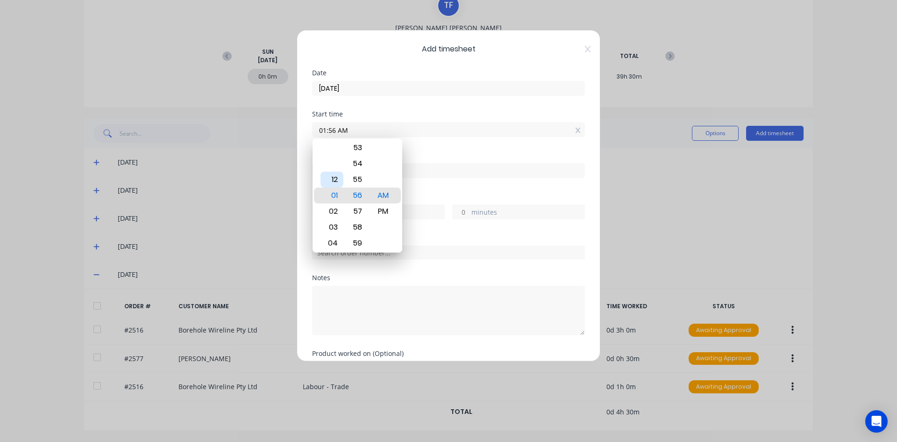
click at [337, 181] on div "12" at bounding box center [332, 180] width 23 height 16
click at [380, 208] on div "PM" at bounding box center [383, 211] width 23 height 16
type input "03:30 PM"
click at [356, 197] on div "30" at bounding box center [357, 195] width 23 height 16
click at [374, 194] on div "PM" at bounding box center [383, 195] width 23 height 16
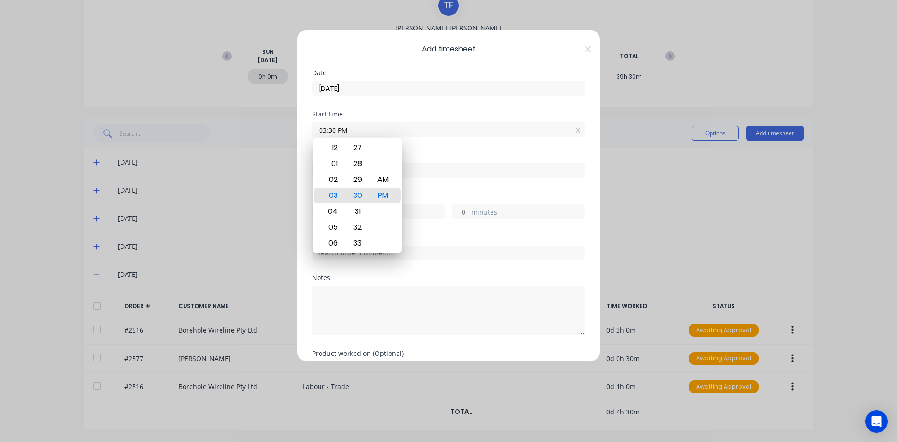
click at [378, 221] on div at bounding box center [383, 227] width 23 height 16
click at [416, 227] on div "Hours worked hours minutes" at bounding box center [448, 213] width 273 height 41
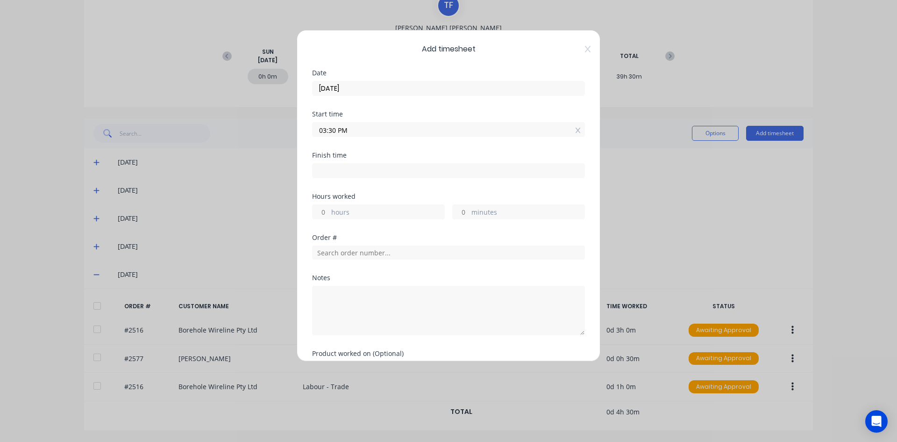
click at [355, 170] on input at bounding box center [449, 171] width 272 height 14
type input "07:57 AM"
type input "-7"
type input "-33"
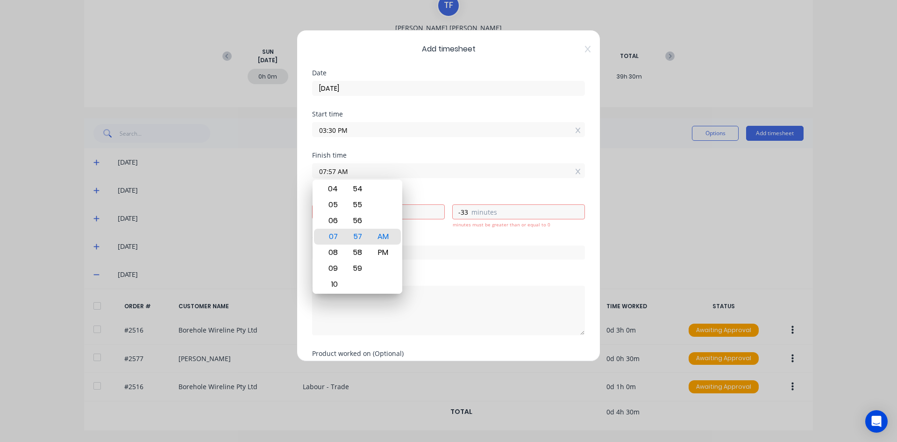
click at [329, 129] on input "03:30 PM" at bounding box center [449, 129] width 272 height 14
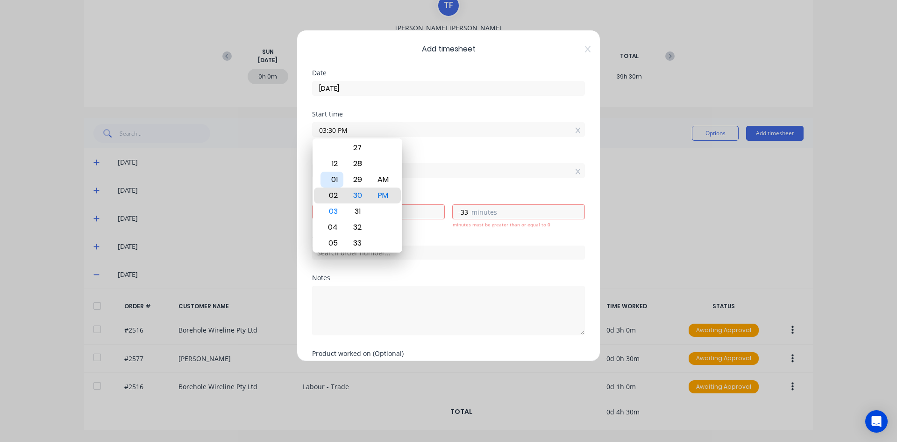
type input "02:30 PM"
type input "-6"
type input "01:30 PM"
type input "-5"
type input "12:30 PM"
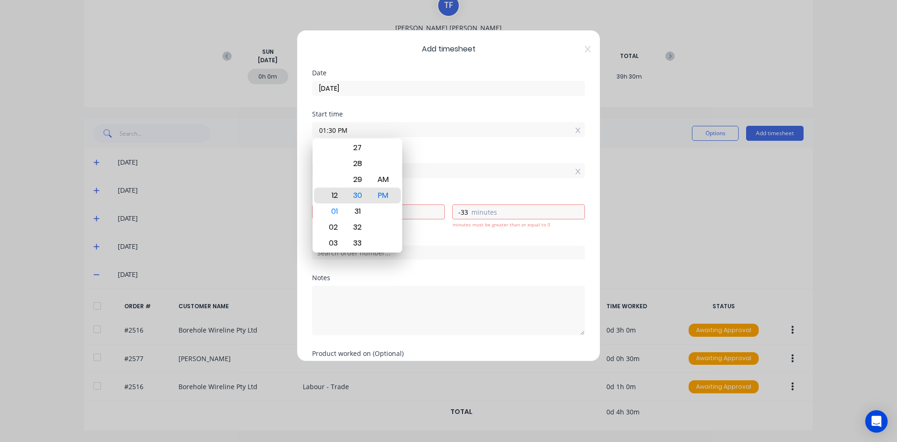
type input "-4"
click at [441, 151] on div "Start time 12:30 PM" at bounding box center [448, 131] width 273 height 41
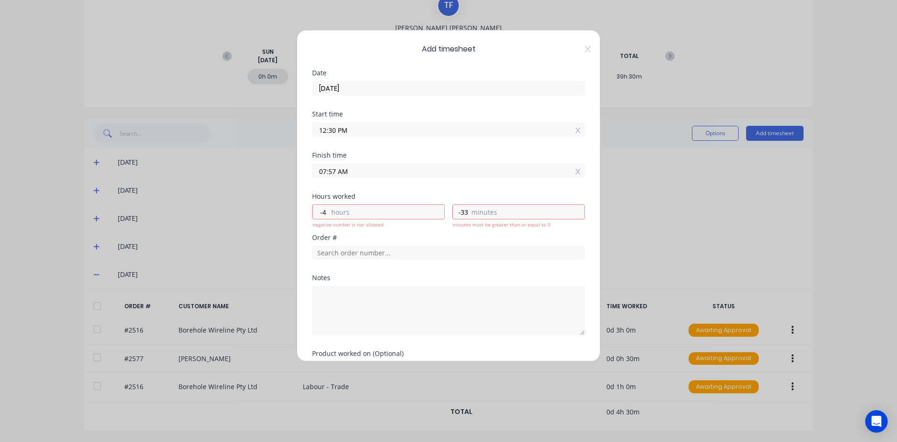
click at [361, 173] on input "07:57 AM" at bounding box center [449, 171] width 272 height 14
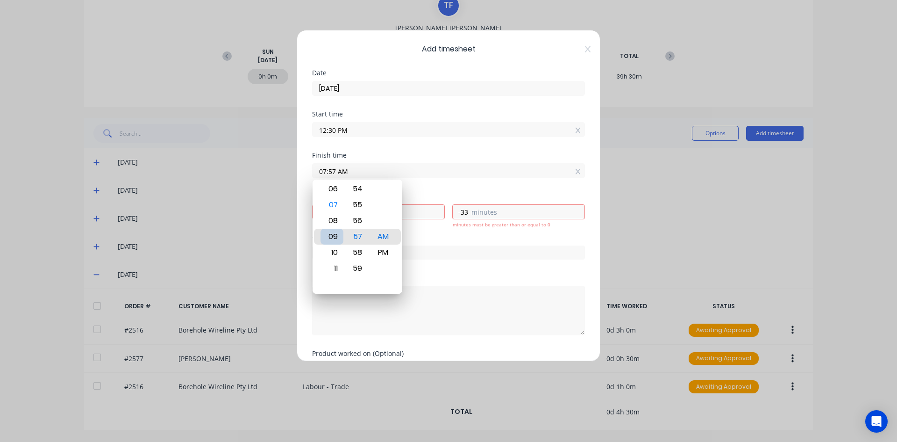
type input "09:57 AM"
type input "-2"
type input "05:57 AM"
type input "-6"
type input "04:57 AM"
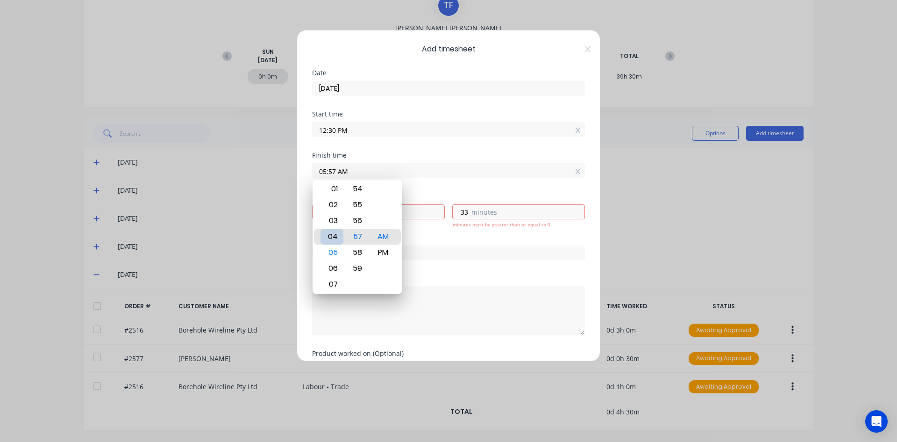
type input "-7"
click at [337, 217] on div "03" at bounding box center [332, 221] width 23 height 16
type input "03:57 AM"
type input "-8"
type input "03:53 AM"
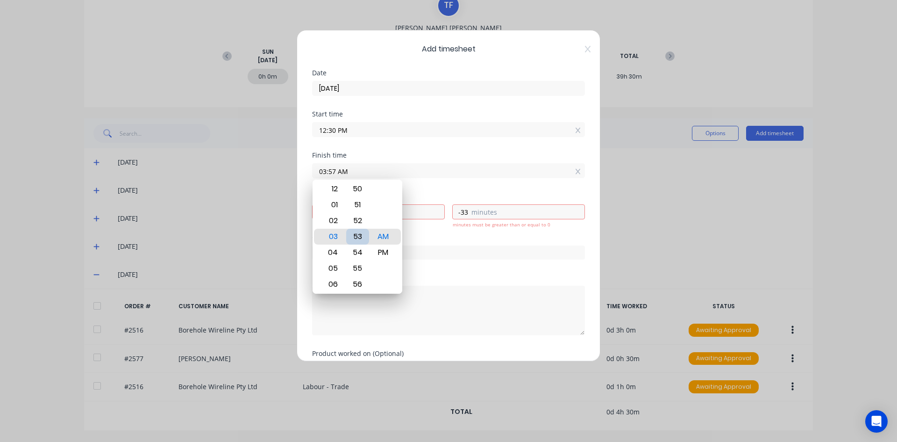
type input "-37"
type input "03:48 AM"
type input "-42"
type input "03:45 AM"
type input "-45"
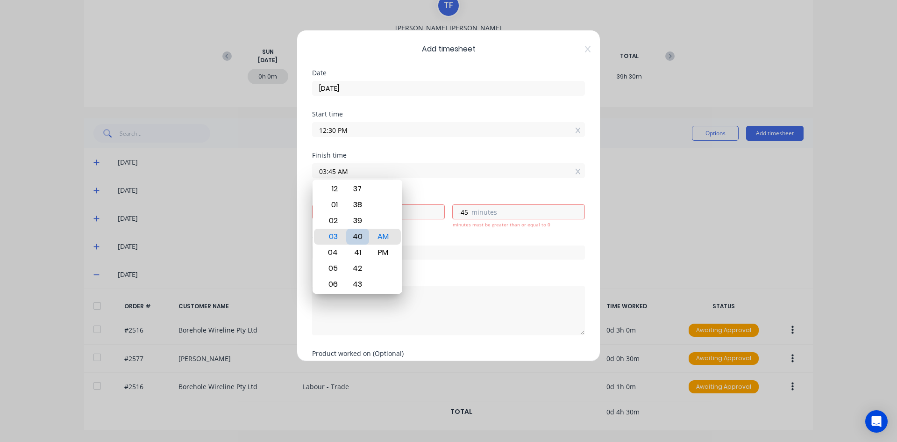
type input "03:40 AM"
type input "-50"
type input "03:35 AM"
type input "-55"
type input "03:31 AM"
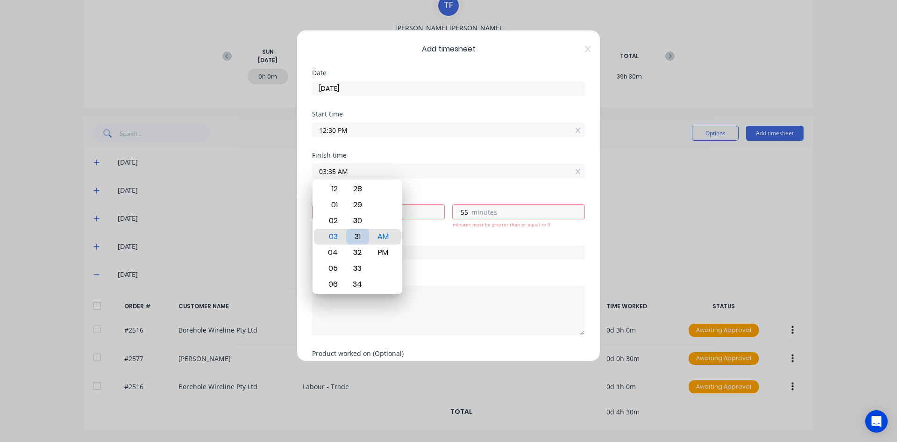
type input "-59"
type input "03:29 AM"
type input "-9"
type input "-1"
type input "03:30 AM"
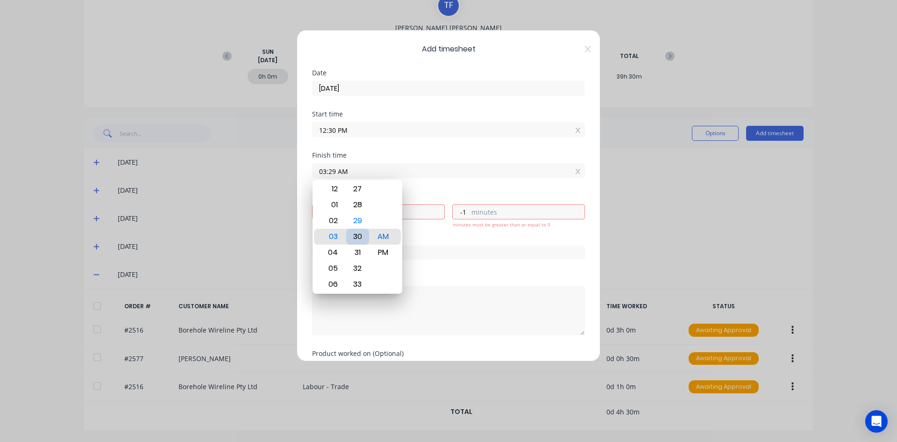
type input "0"
click at [382, 253] on div "PM" at bounding box center [383, 252] width 23 height 16
type input "03:30 PM"
type input "3"
click at [440, 232] on div "Hours worked 3 hours 0 minutes" at bounding box center [448, 213] width 273 height 41
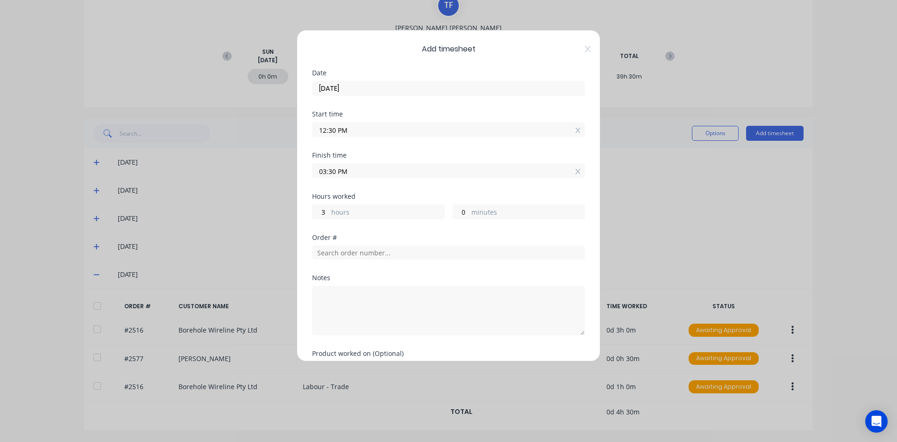
click at [332, 171] on input "03:30 PM" at bounding box center [449, 171] width 272 height 14
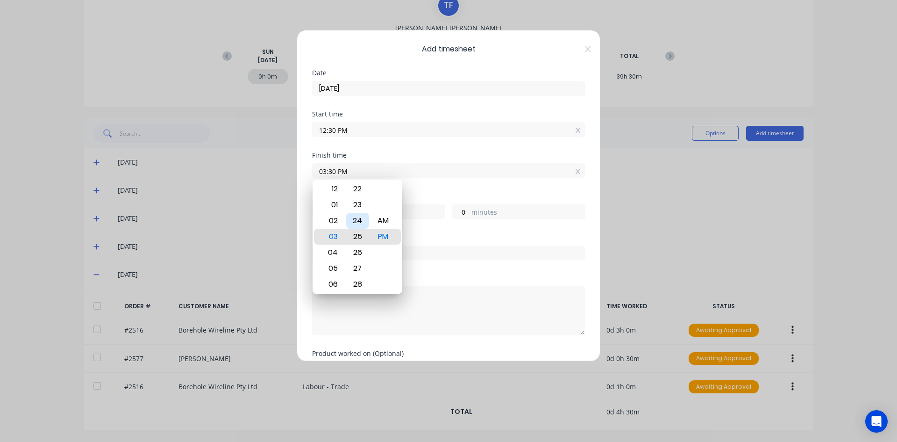
type input "03:25 PM"
type input "2"
type input "55"
type input "03:18 PM"
type input "48"
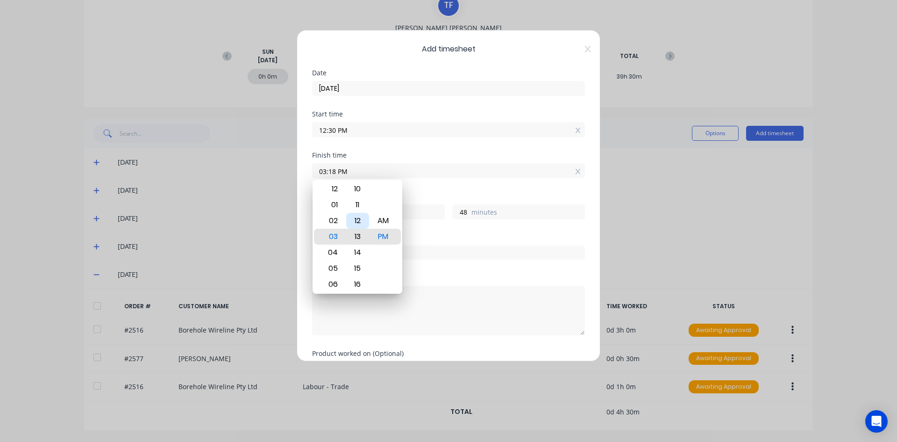
type input "03:12 PM"
type input "42"
type input "03:06 PM"
type input "36"
type input "03:00 PM"
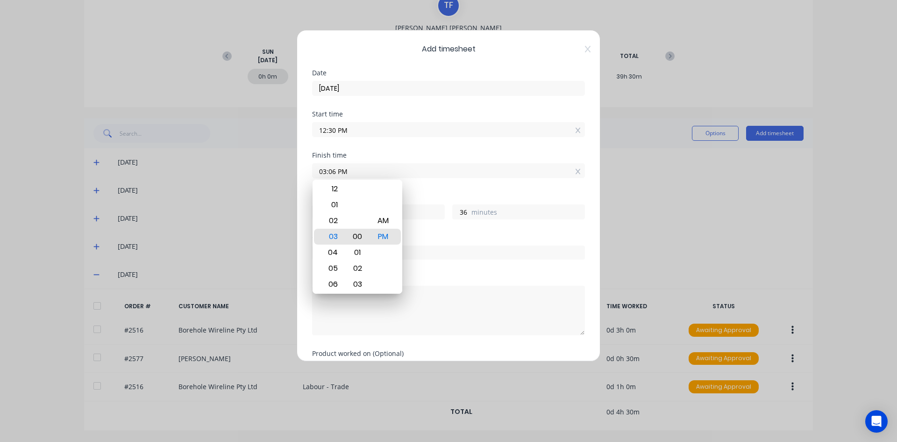
type input "30"
click at [425, 229] on div "Hours worked 2 hours 30 minutes" at bounding box center [448, 213] width 273 height 41
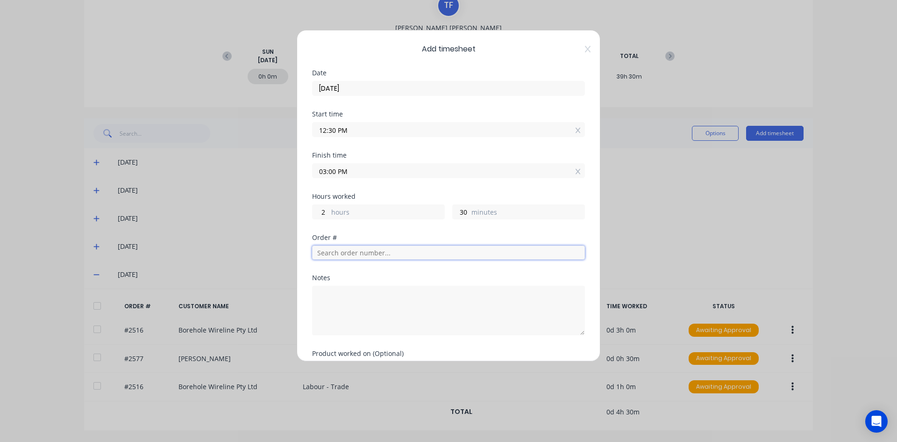
click at [398, 251] on input "text" at bounding box center [448, 252] width 273 height 14
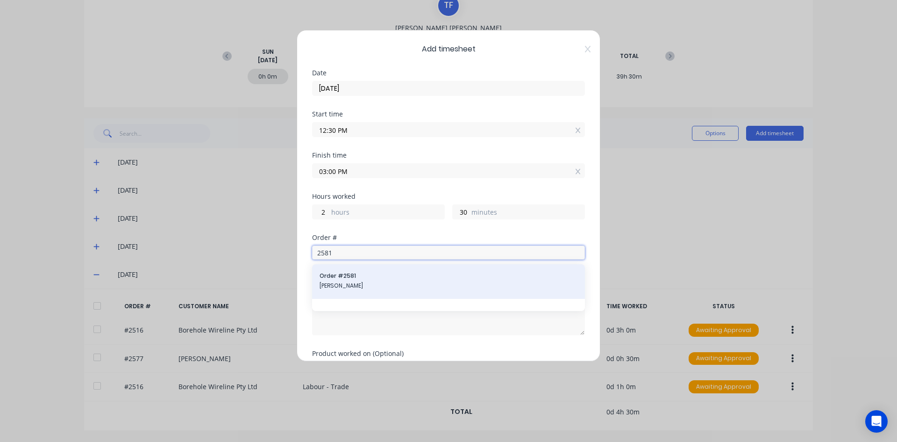
type input "2581"
click at [353, 288] on span "[PERSON_NAME]" at bounding box center [449, 285] width 258 height 8
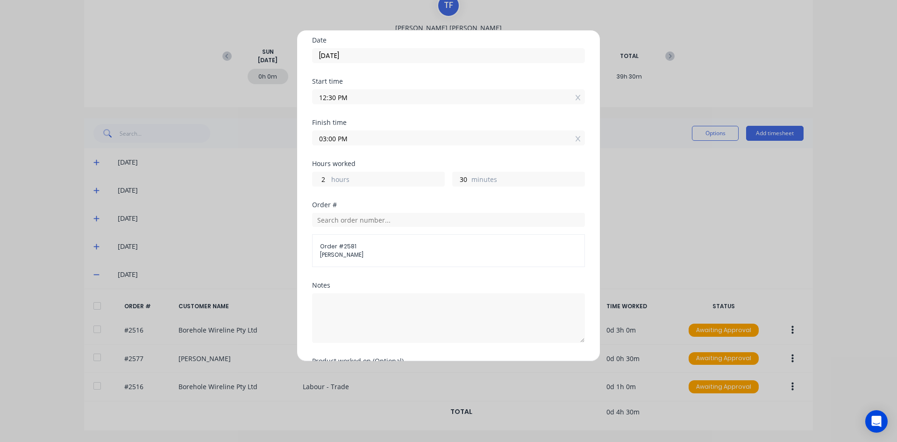
scroll to position [98, 0]
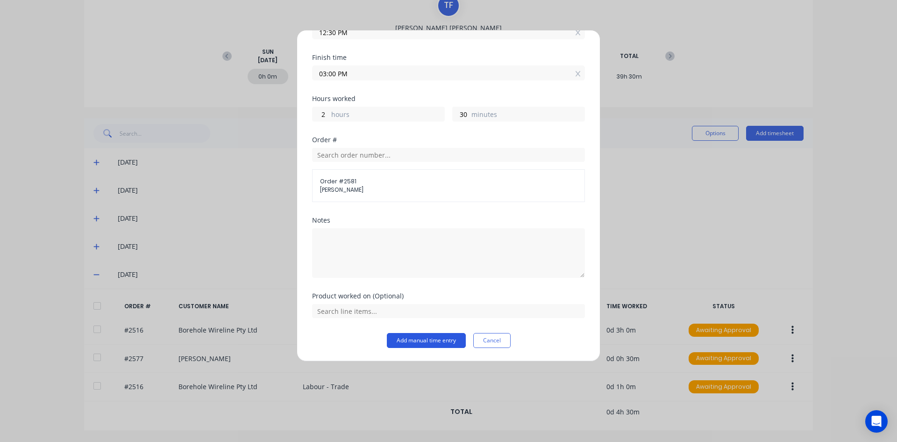
click at [434, 339] on button "Add manual time entry" at bounding box center [426, 340] width 79 height 15
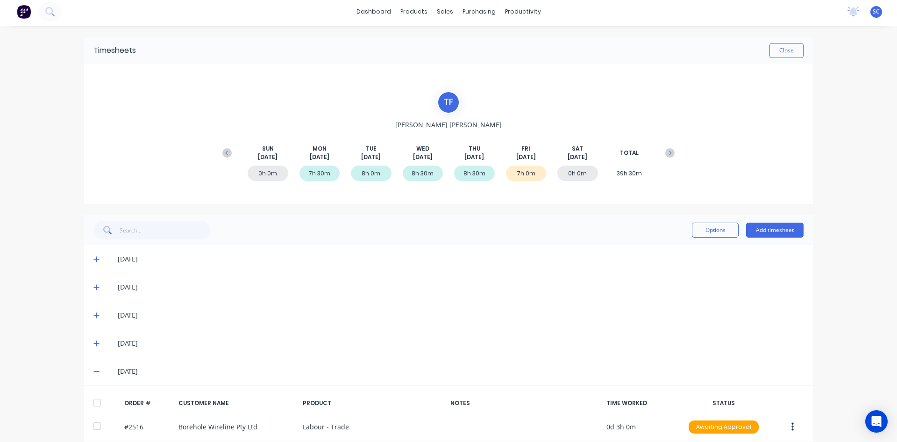
scroll to position [0, 0]
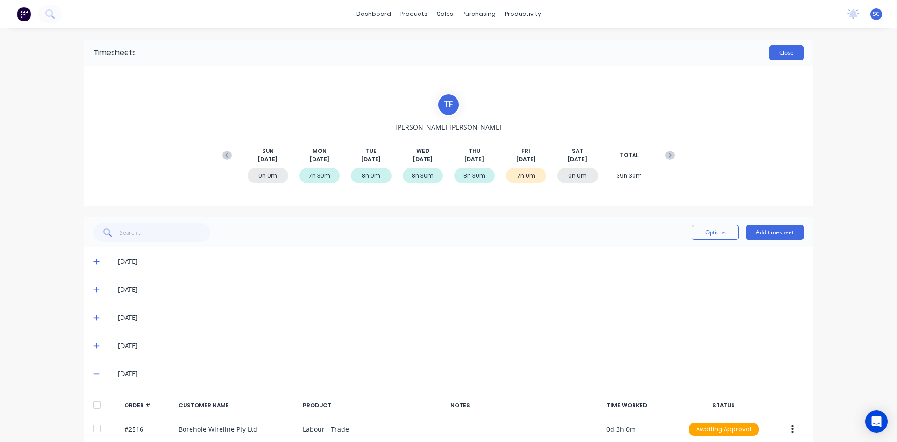
click at [775, 57] on button "Close" at bounding box center [787, 52] width 34 height 15
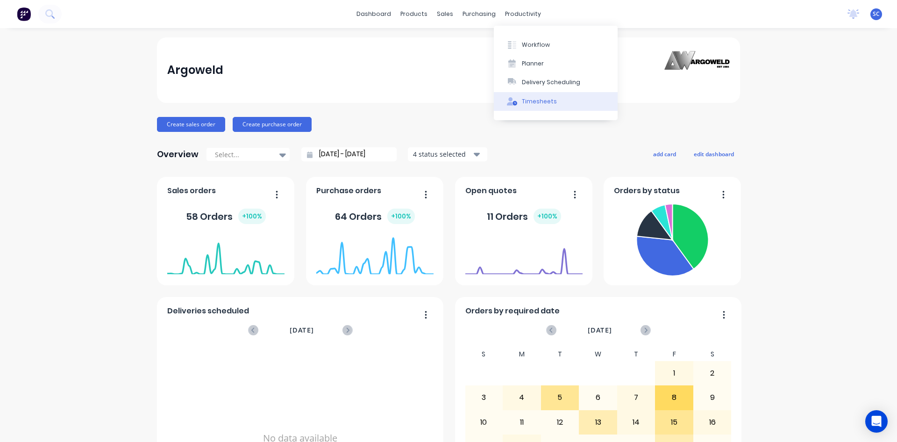
click at [535, 101] on div "Timesheets" at bounding box center [539, 101] width 35 height 8
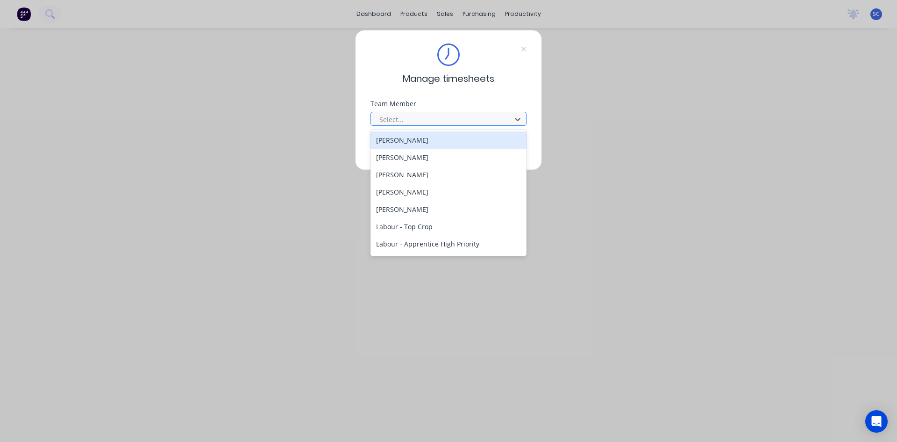
click at [435, 116] on div at bounding box center [443, 120] width 128 height 12
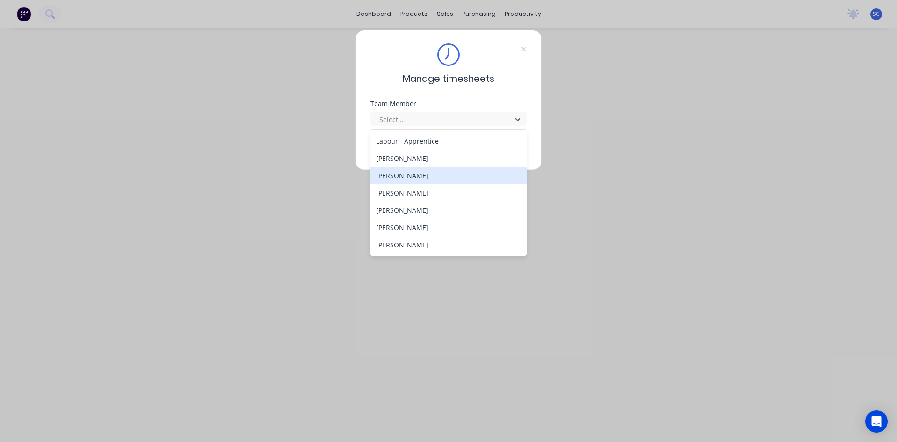
scroll to position [187, 0]
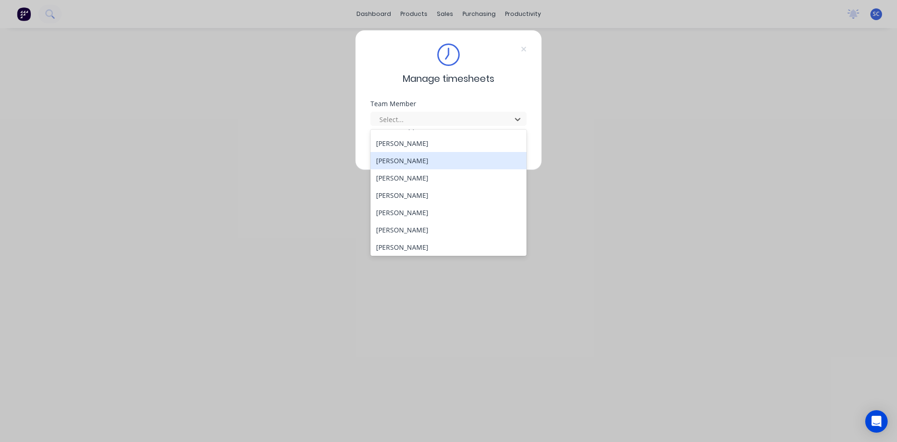
click at [428, 161] on div "[PERSON_NAME]" at bounding box center [449, 160] width 156 height 17
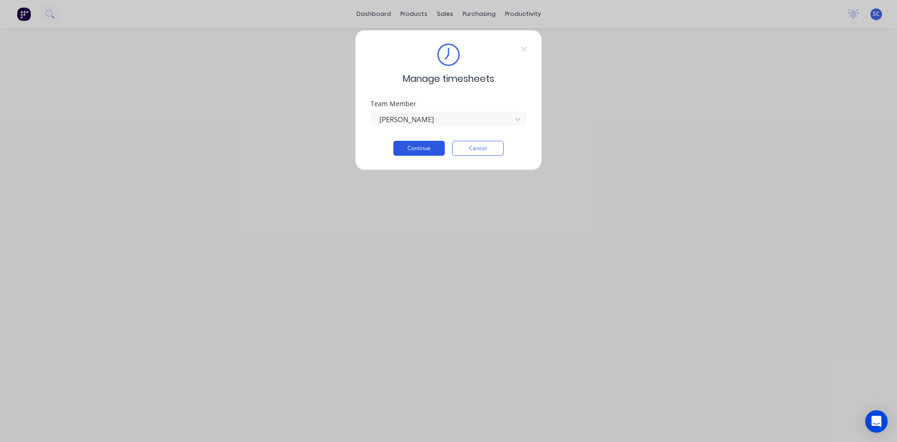
click at [423, 148] on button "Continue" at bounding box center [419, 148] width 51 height 15
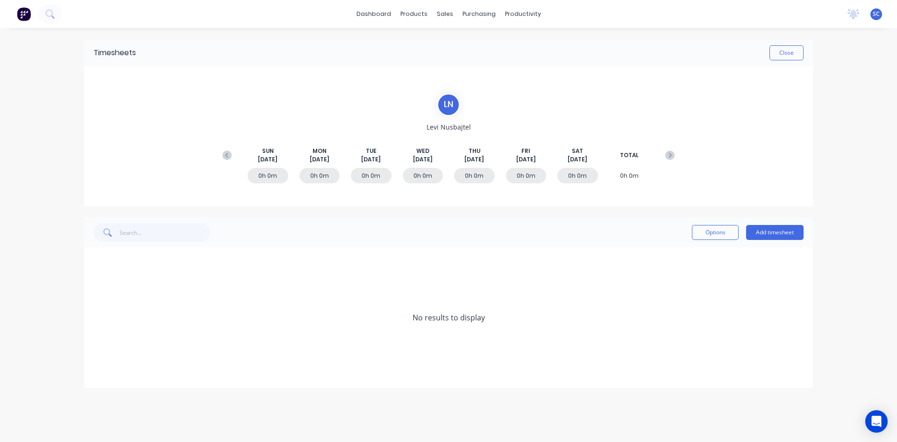
click at [226, 154] on icon at bounding box center [226, 155] width 9 height 9
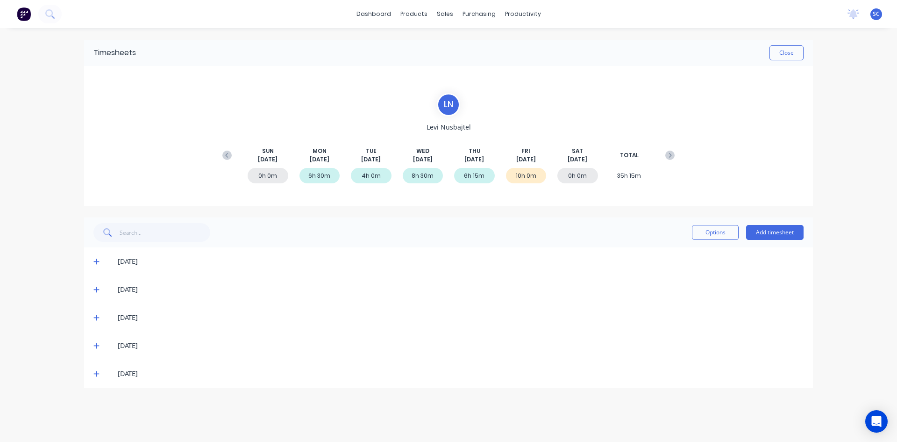
click at [96, 375] on icon at bounding box center [96, 374] width 6 height 6
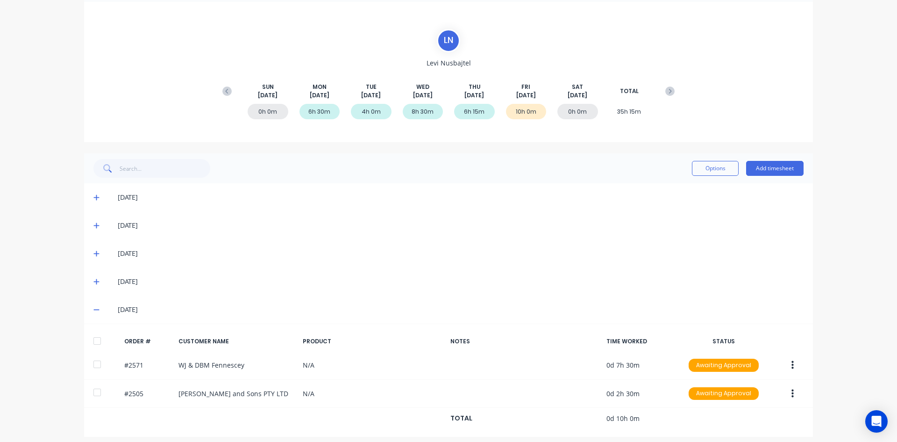
scroll to position [71, 0]
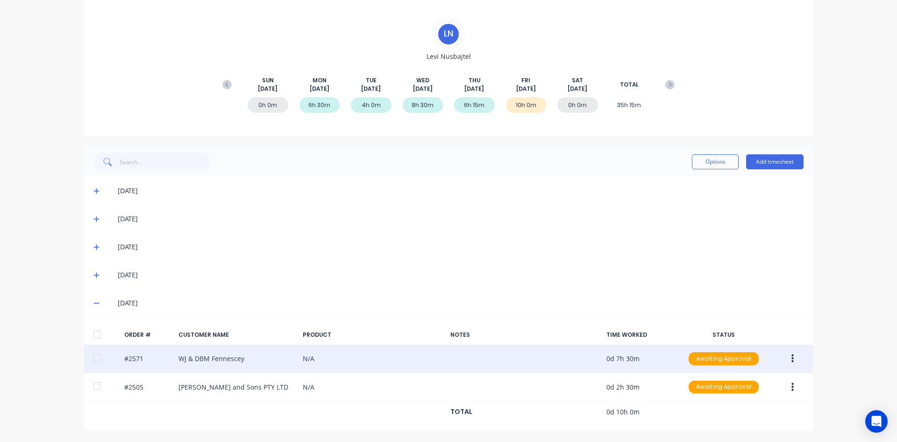
click at [792, 359] on icon "button" at bounding box center [793, 358] width 2 height 8
click at [736, 382] on div "Delete" at bounding box center [760, 383] width 72 height 14
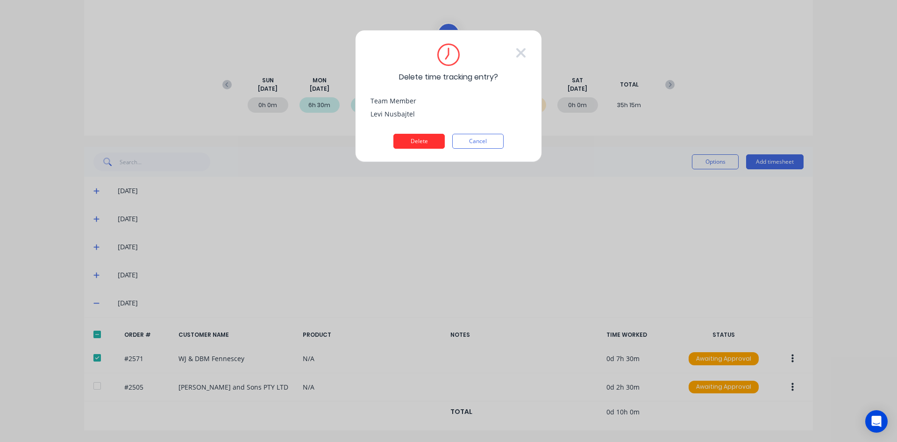
click at [423, 138] on button "Delete" at bounding box center [419, 141] width 51 height 15
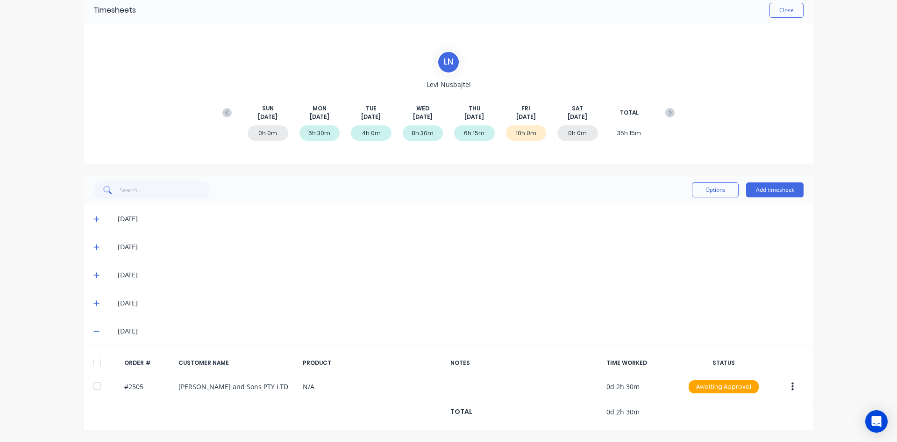
scroll to position [43, 0]
click at [769, 188] on button "Add timesheet" at bounding box center [774, 189] width 57 height 15
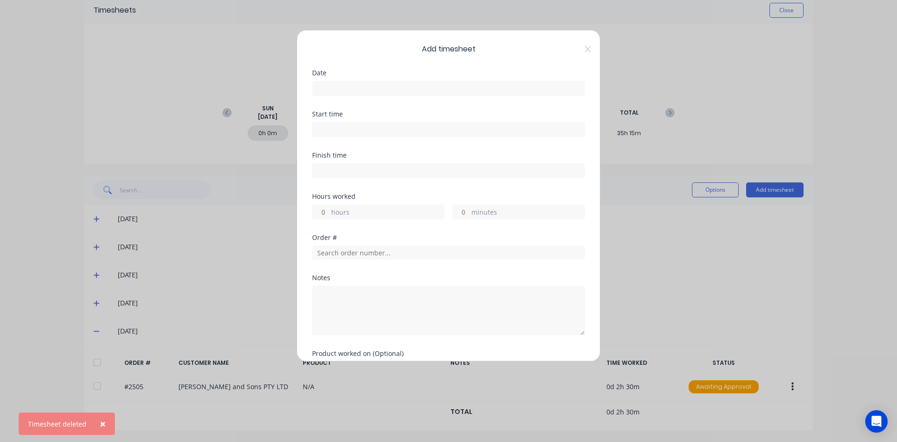
click at [413, 89] on input at bounding box center [449, 88] width 272 height 14
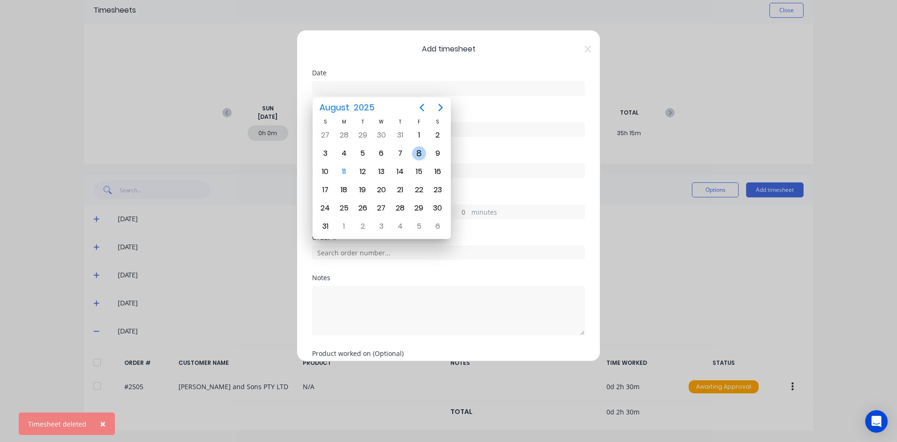
click at [421, 153] on div "8" at bounding box center [419, 153] width 14 height 14
type input "[DATE]"
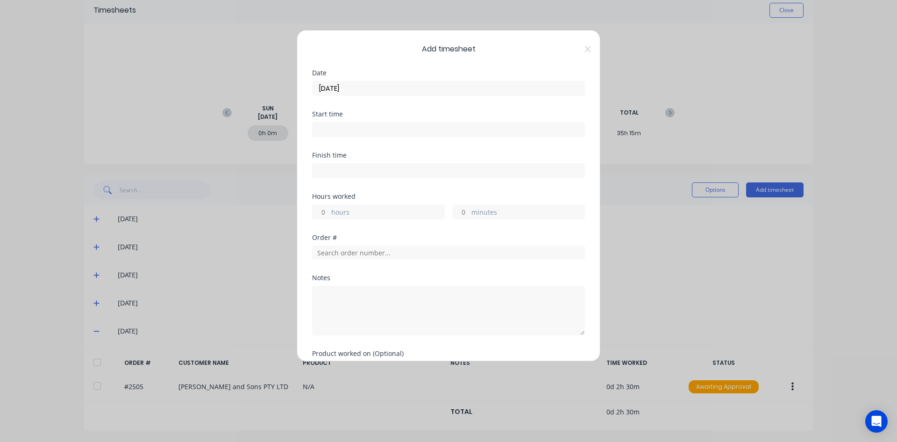
click at [362, 128] on input at bounding box center [449, 129] width 272 height 14
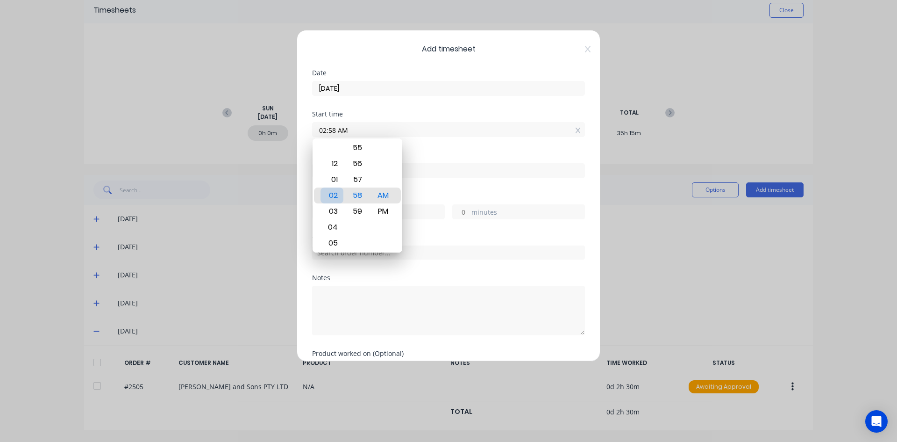
click at [342, 194] on div "02" at bounding box center [332, 195] width 23 height 16
click at [379, 210] on div "PM" at bounding box center [383, 211] width 23 height 16
type input "02:00 PM"
click at [417, 226] on div "Hours worked hours minutes" at bounding box center [448, 213] width 273 height 41
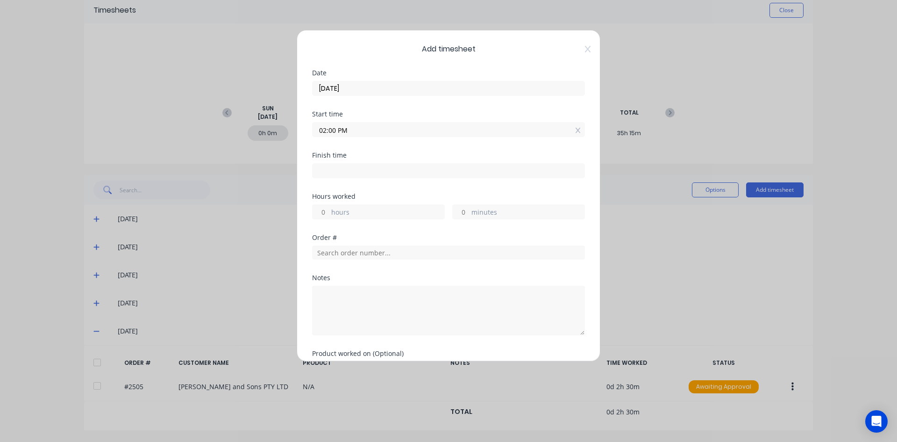
click at [345, 171] on input at bounding box center [449, 171] width 272 height 14
type input "07:59 AM"
type input "-6"
type input "-1"
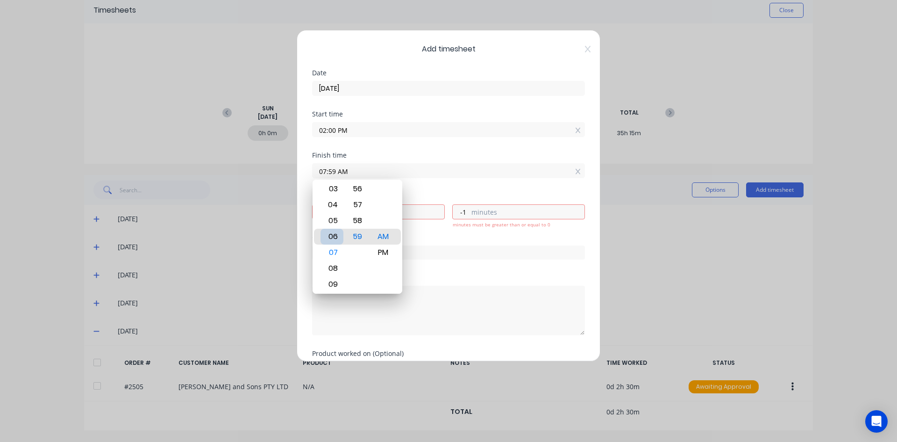
type input "05:59 AM"
type input "-8"
type input "04:59 AM"
type input "-9"
type input "03:59 AM"
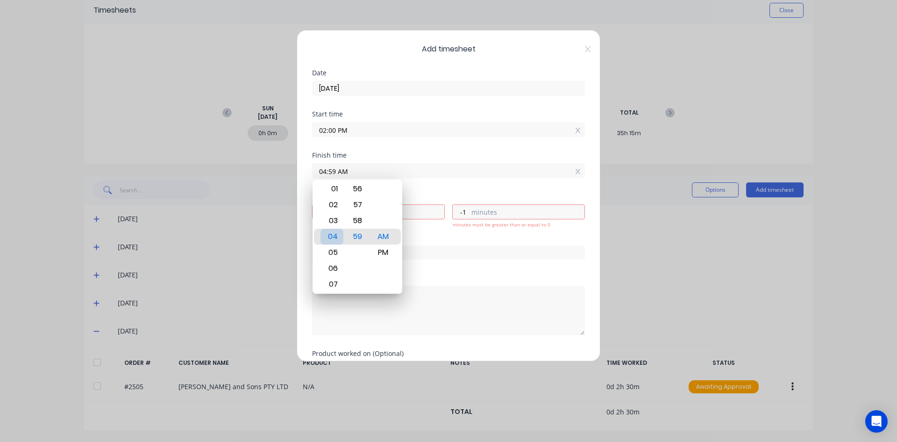
type input "-10"
type input "03:54 AM"
type input "-6"
type input "03:47 AM"
type input "-13"
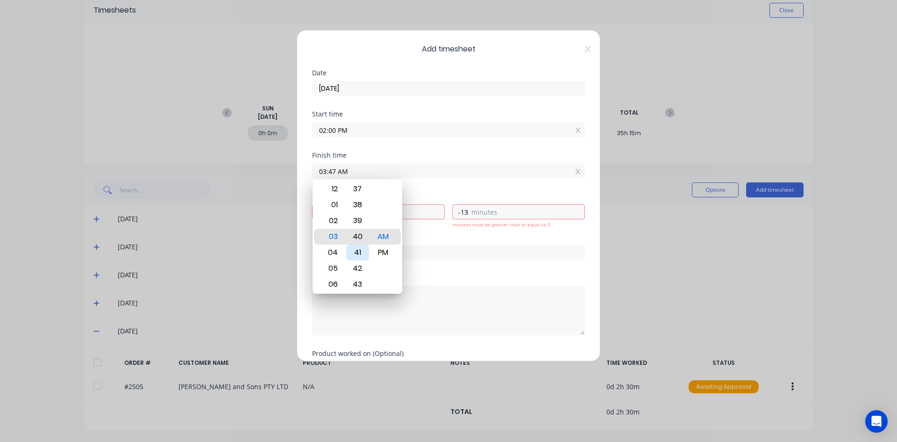
type input "03:40 AM"
type input "-20"
type input "03:34 AM"
type input "-26"
type input "03:32 AM"
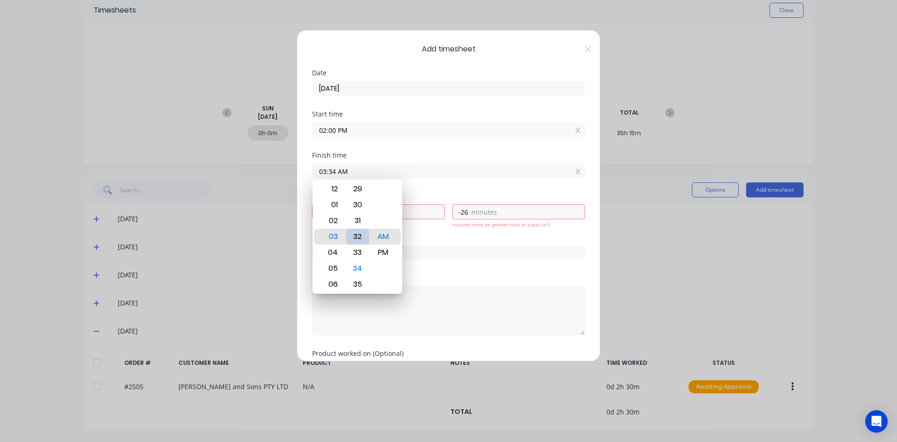
type input "-28"
type input "03:31 AM"
type input "-29"
type input "03:30 AM"
type input "-30"
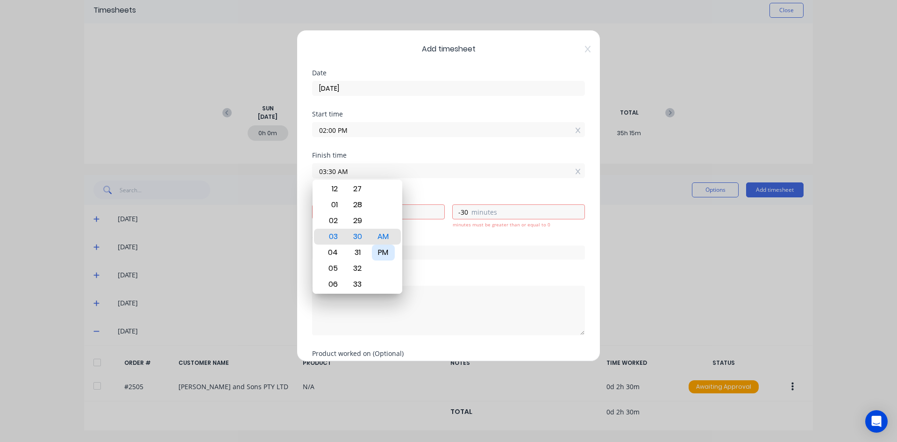
click at [392, 254] on div "PM" at bounding box center [383, 252] width 23 height 16
type input "03:30 PM"
type input "1"
type input "30"
click at [465, 237] on div "Order #" at bounding box center [448, 237] width 273 height 7
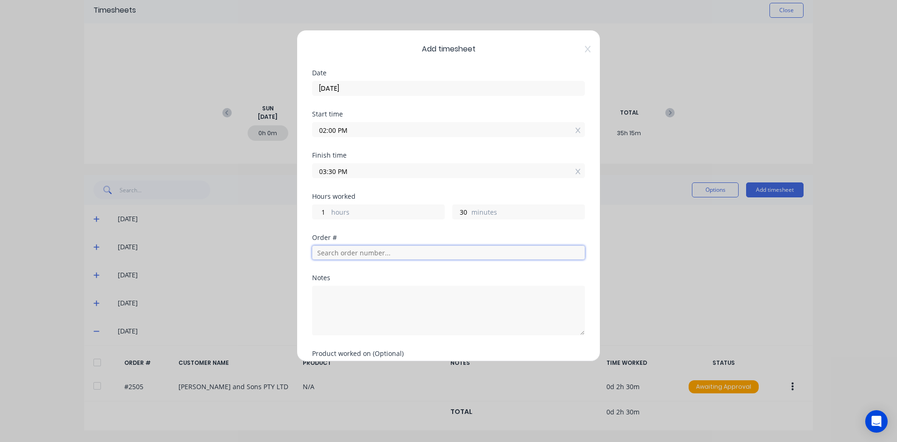
click at [359, 248] on input "text" at bounding box center [448, 252] width 273 height 14
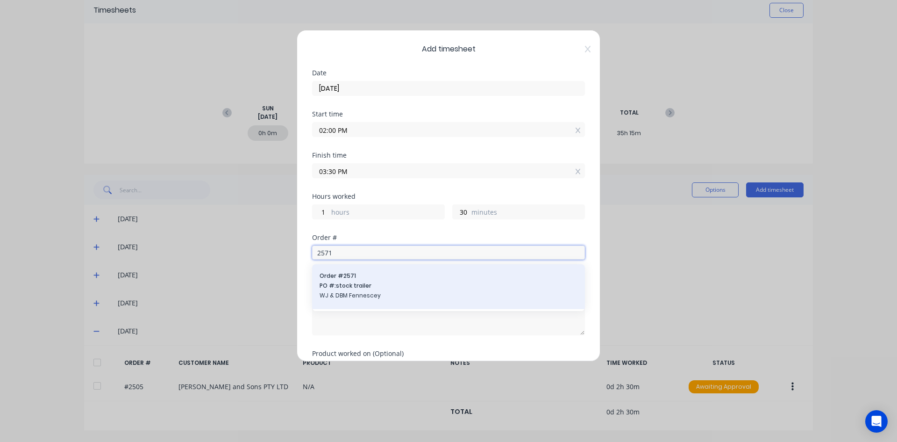
type input "2571"
click at [366, 283] on span "PO #: stock trailer" at bounding box center [449, 285] width 258 height 8
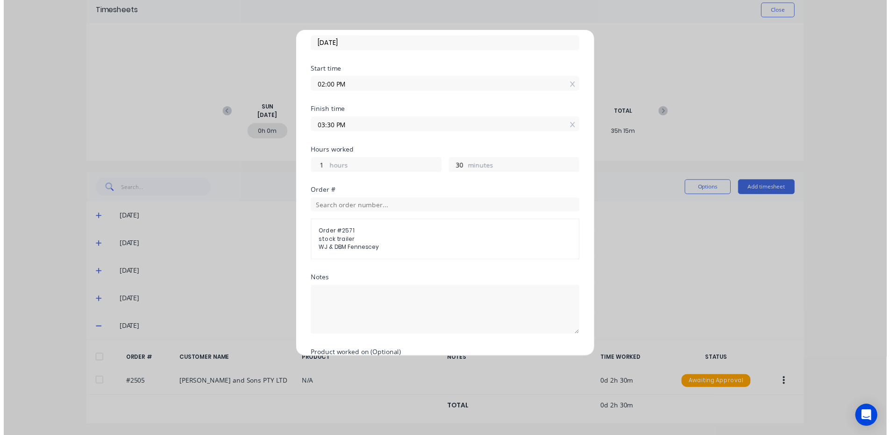
scroll to position [106, 0]
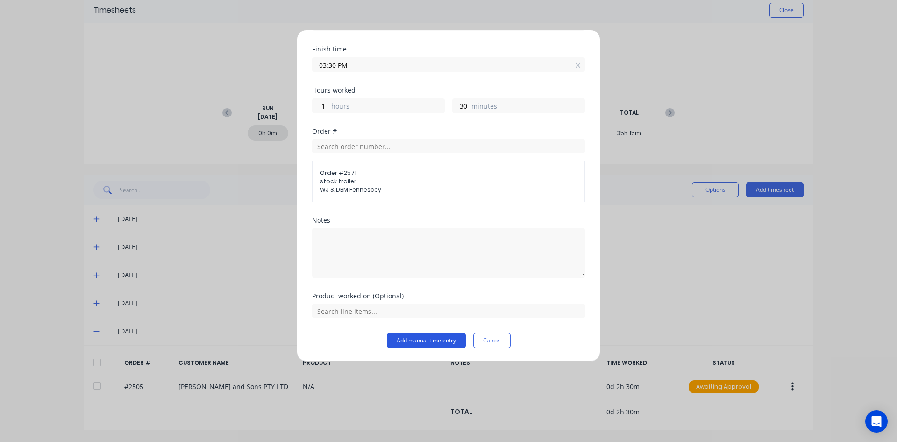
click at [391, 341] on button "Add manual time entry" at bounding box center [426, 340] width 79 height 15
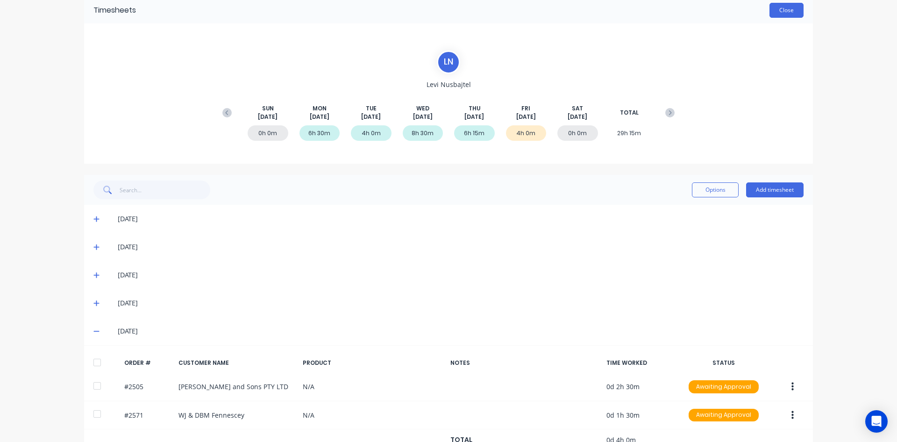
click at [788, 11] on button "Close" at bounding box center [787, 10] width 34 height 15
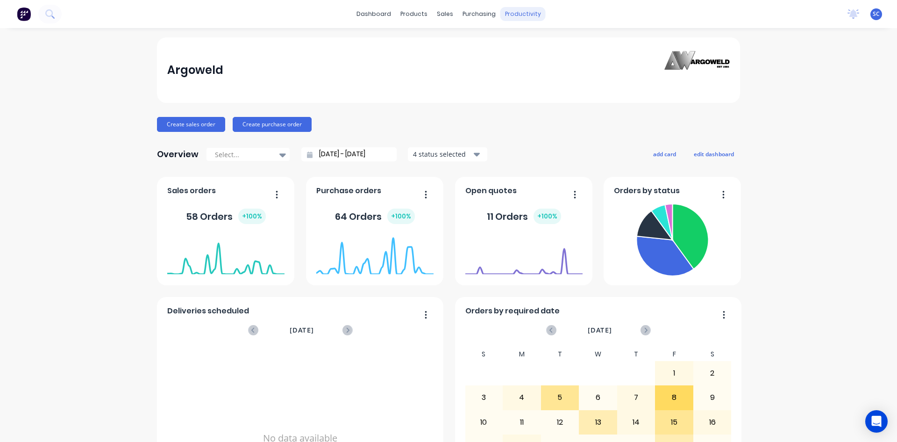
click at [506, 13] on div "productivity" at bounding box center [523, 14] width 45 height 14
click at [530, 46] on div "Workflow" at bounding box center [536, 45] width 28 height 8
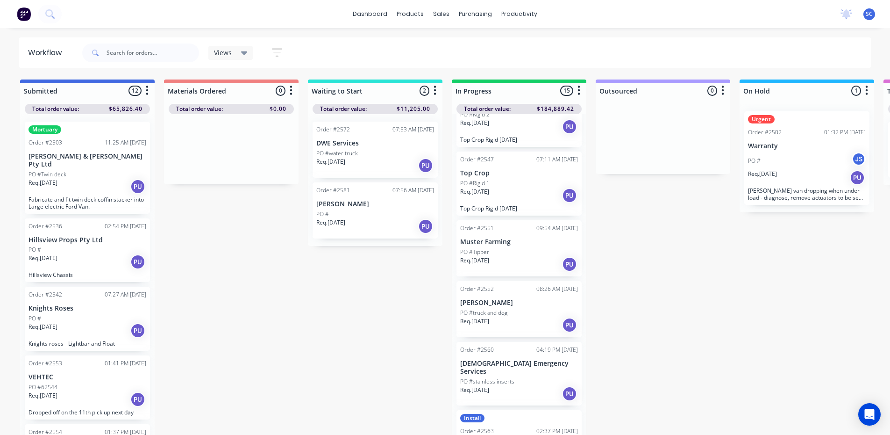
scroll to position [467, 0]
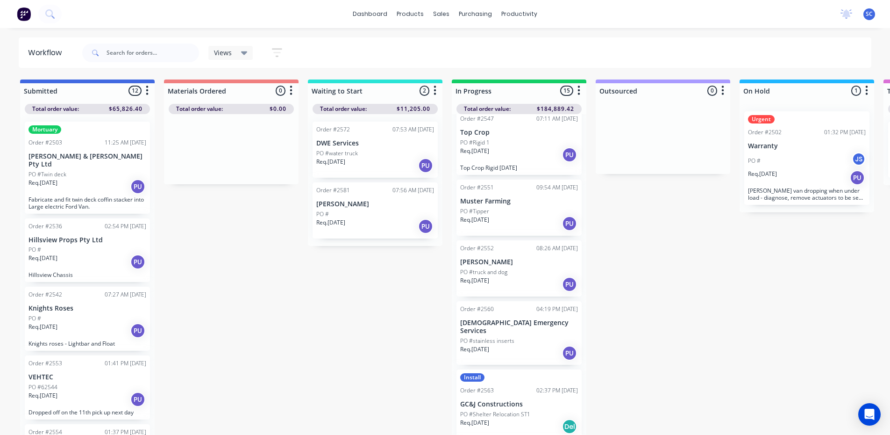
click at [511, 268] on div "PO #truck and dog" at bounding box center [519, 272] width 118 height 8
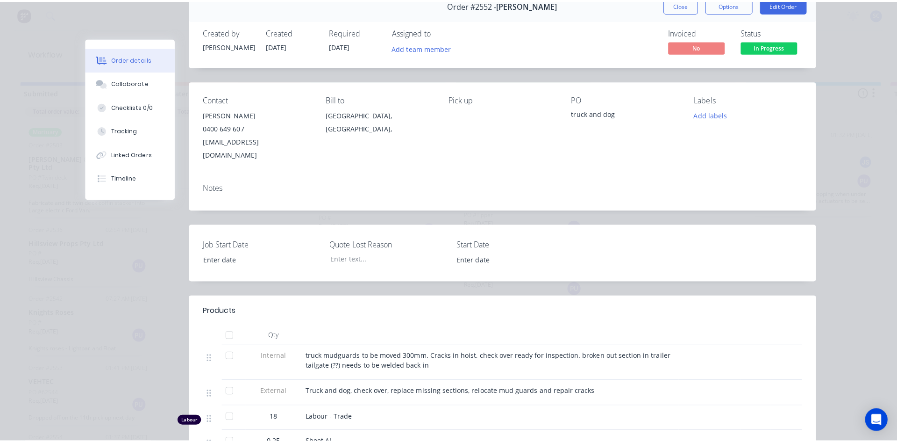
scroll to position [0, 0]
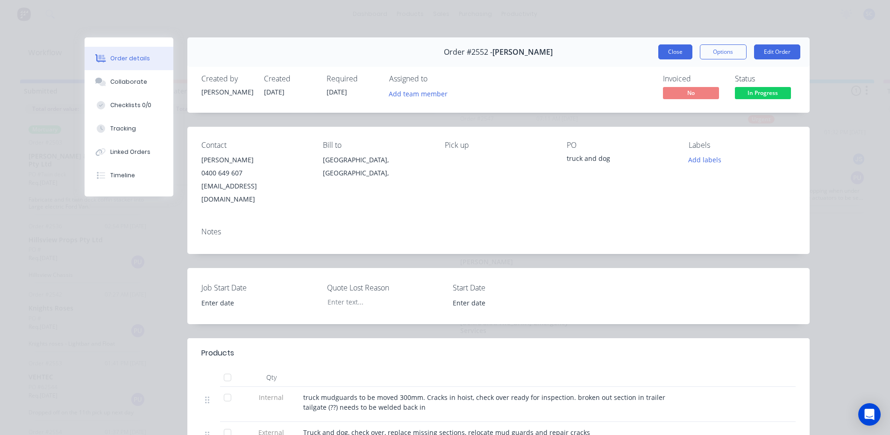
click at [660, 51] on button "Close" at bounding box center [676, 51] width 34 height 15
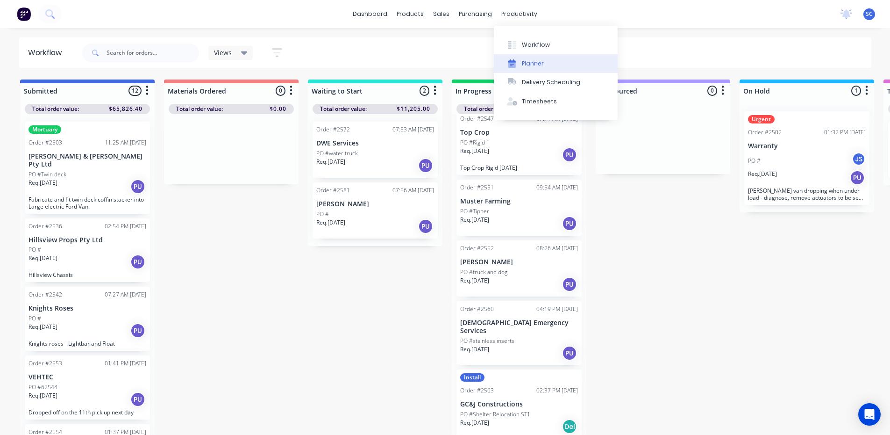
click at [534, 60] on div "Planner" at bounding box center [533, 63] width 22 height 8
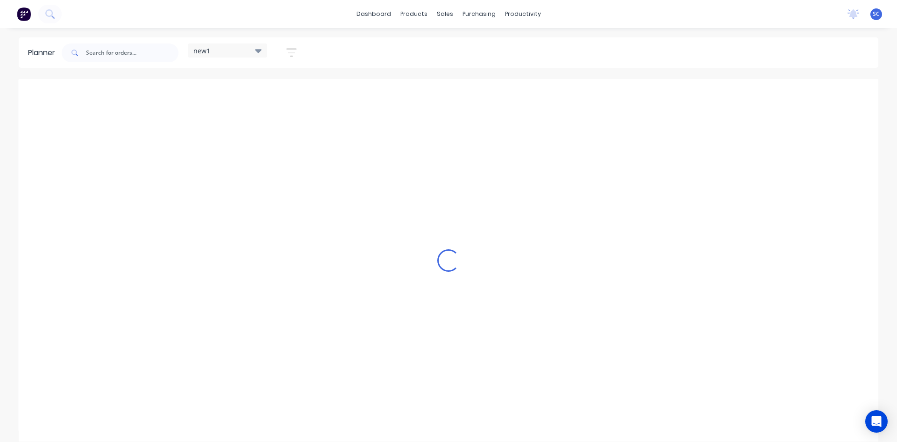
scroll to position [0, 0]
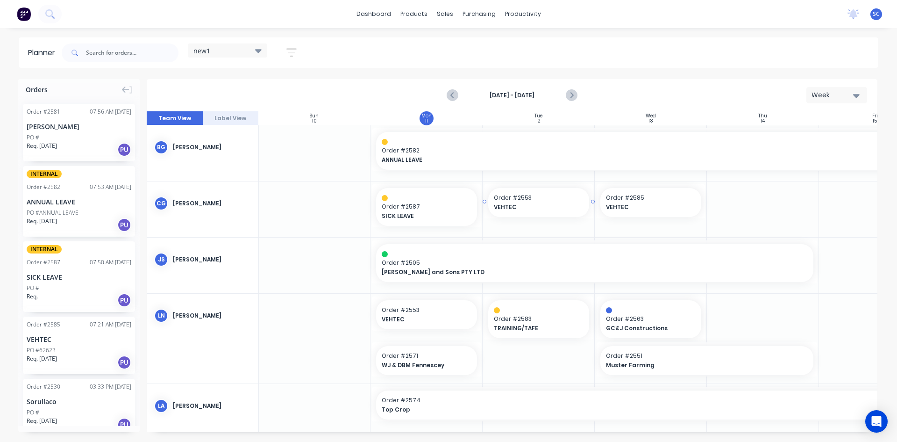
click at [531, 204] on span "VEHTEC" at bounding box center [534, 207] width 81 height 8
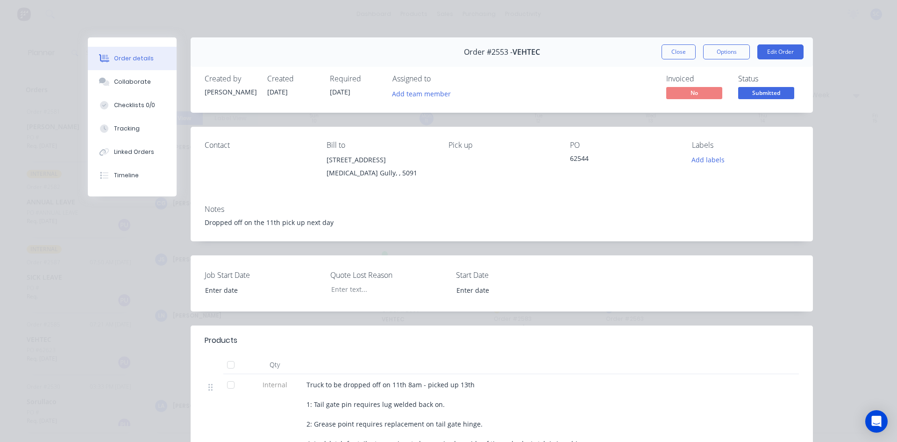
type input "[DATE]"
click at [676, 47] on button "Close" at bounding box center [679, 51] width 34 height 15
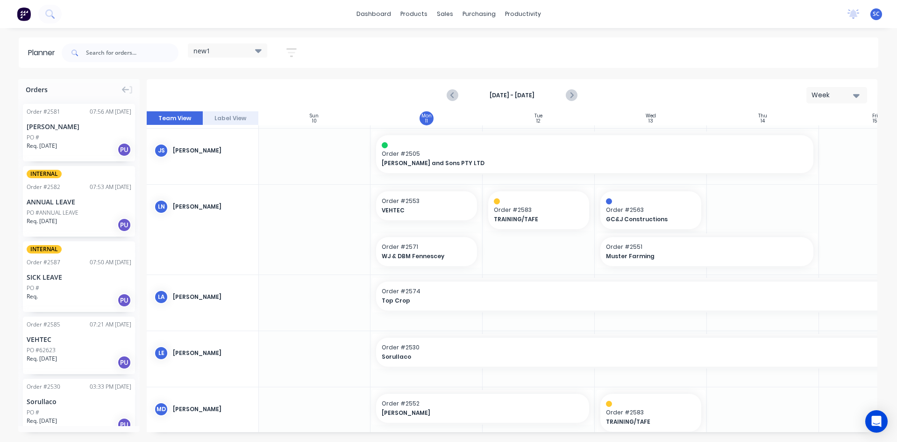
scroll to position [140, 0]
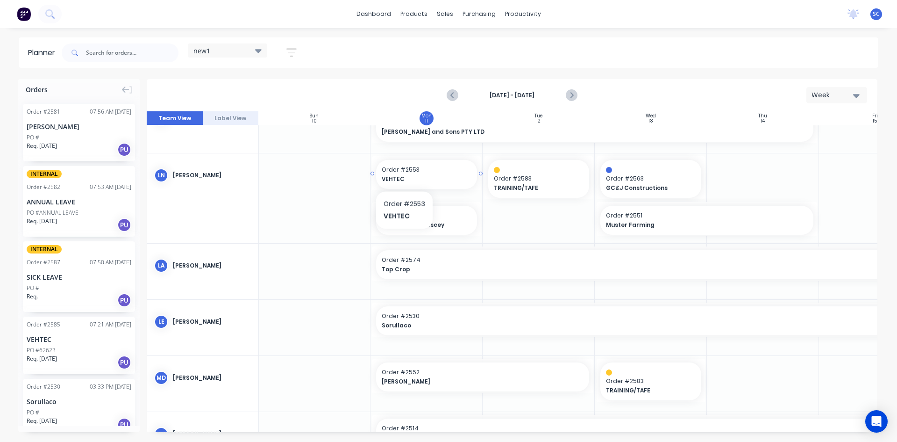
click at [404, 174] on div "VEHTEC" at bounding box center [427, 178] width 90 height 9
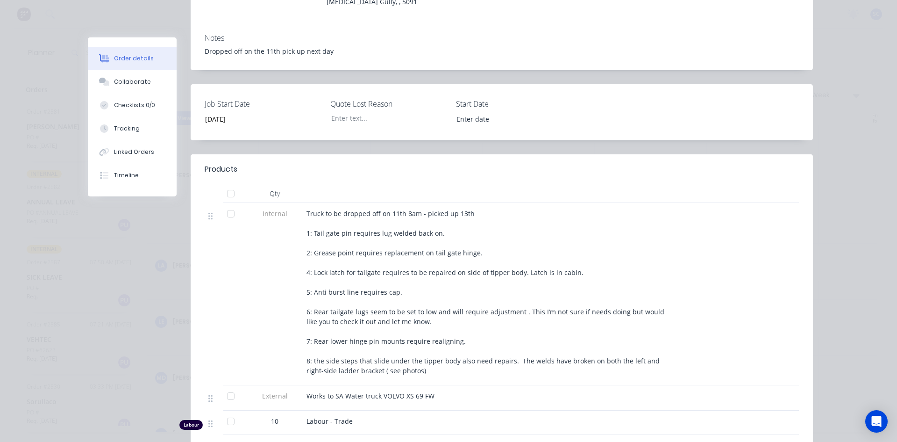
scroll to position [187, 0]
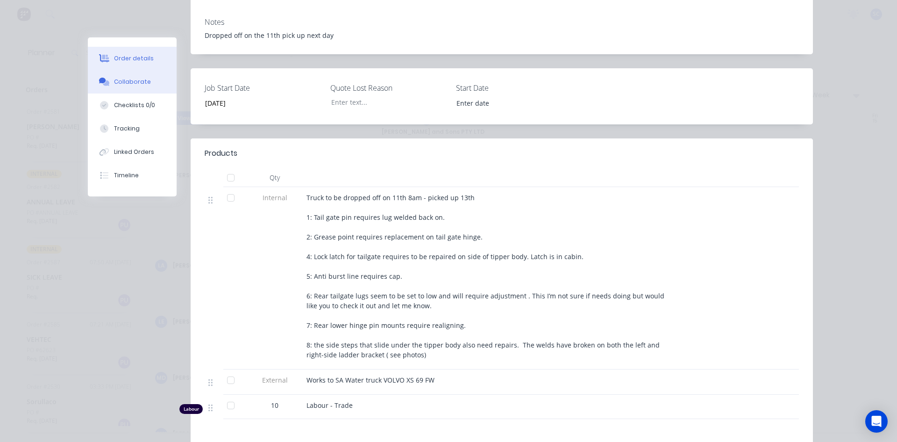
click at [161, 83] on button "Collaborate" at bounding box center [132, 81] width 89 height 23
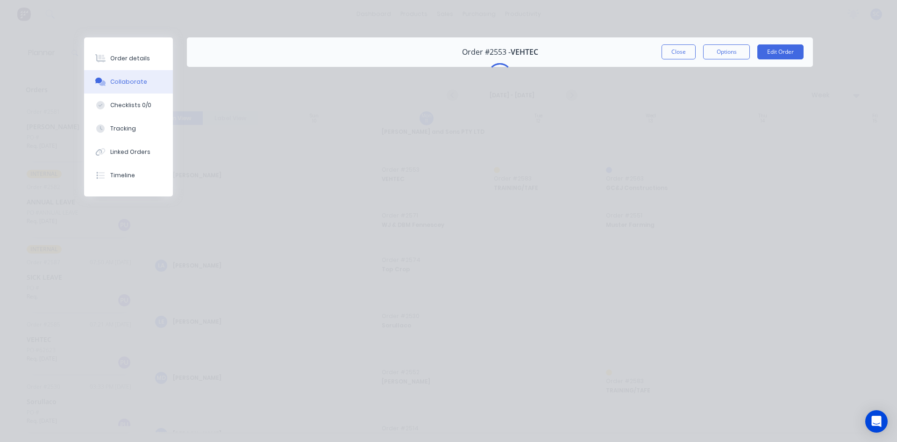
scroll to position [0, 0]
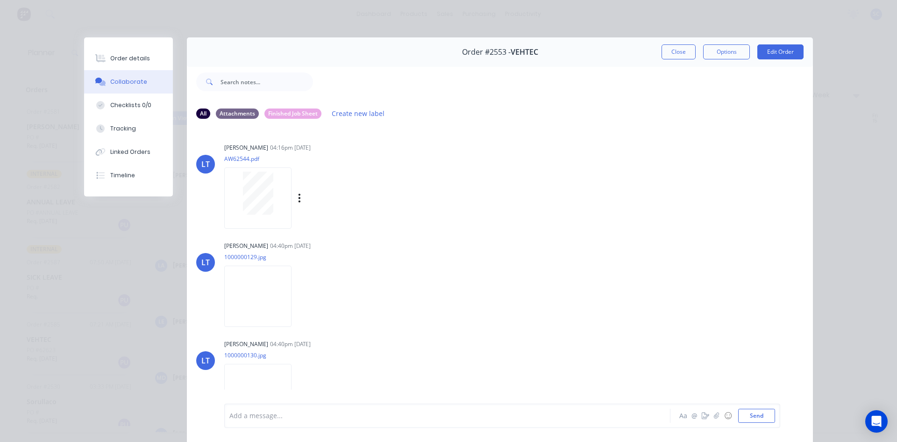
click at [282, 197] on div at bounding box center [258, 193] width 59 height 43
click at [270, 284] on img at bounding box center [257, 295] width 67 height 61
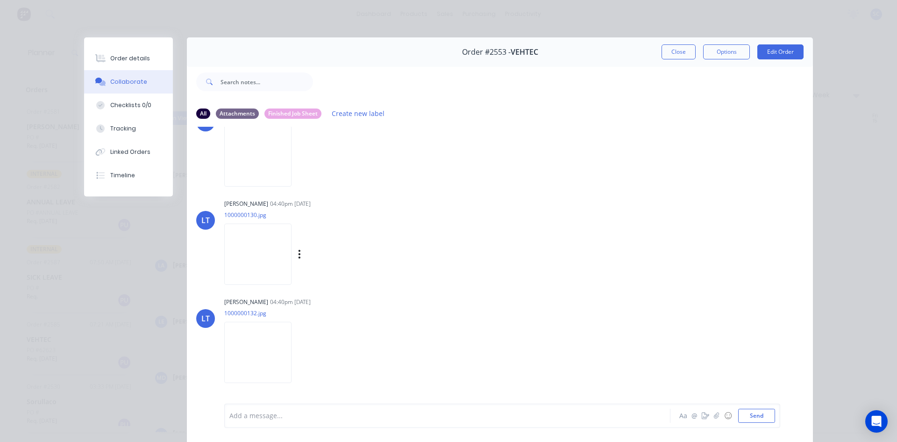
click at [258, 250] on img at bounding box center [257, 253] width 67 height 61
click at [237, 330] on img at bounding box center [257, 352] width 67 height 61
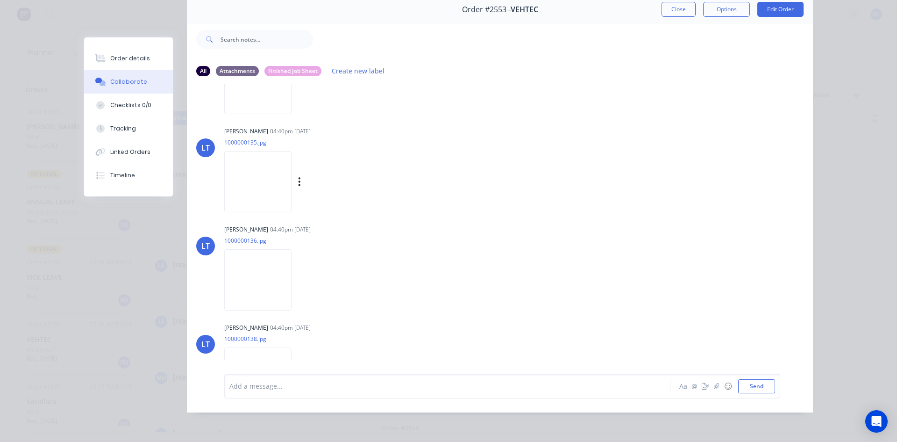
scroll to position [374, 0]
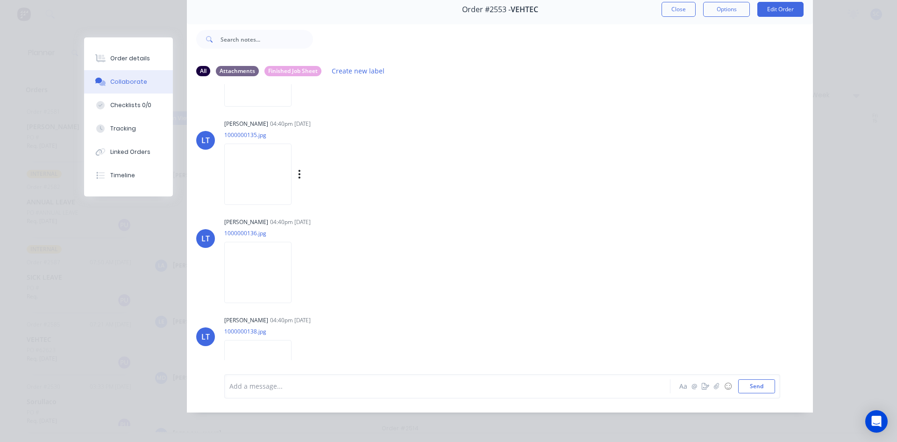
click at [269, 180] on img at bounding box center [257, 173] width 67 height 61
click at [277, 280] on img at bounding box center [257, 272] width 67 height 61
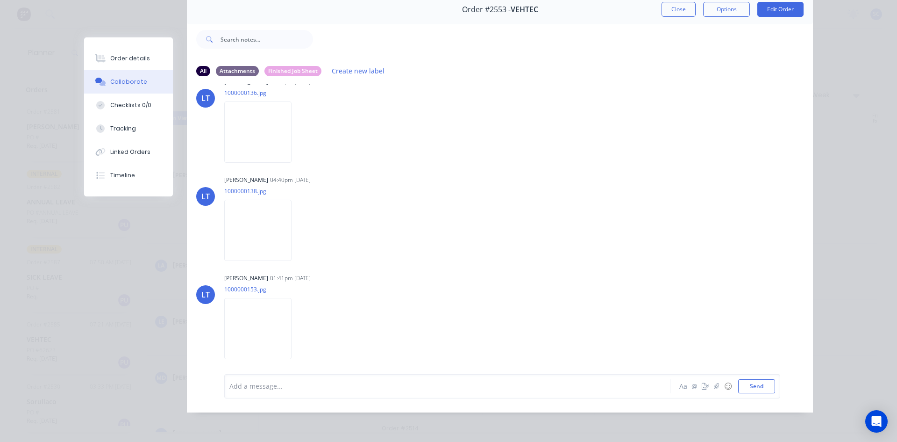
scroll to position [561, 0]
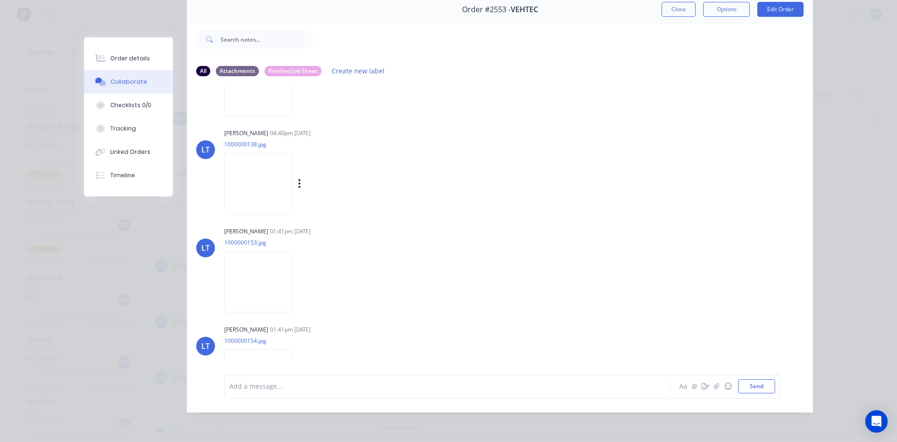
click at [250, 178] on img at bounding box center [257, 183] width 67 height 61
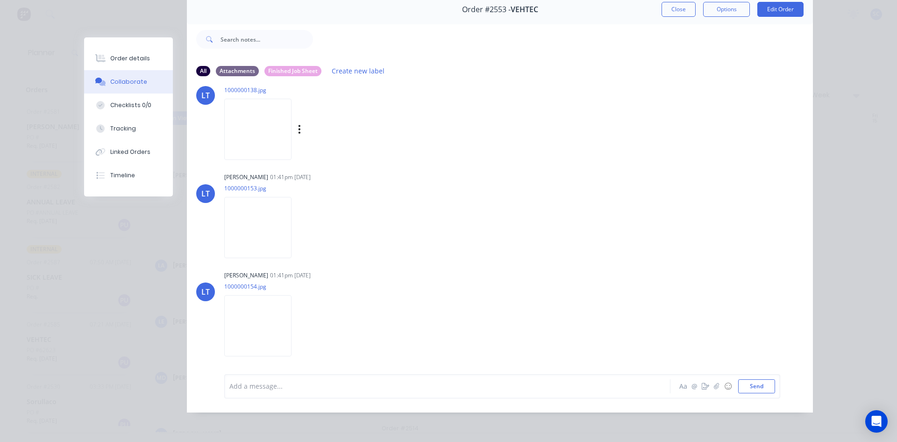
scroll to position [616, 0]
click at [265, 227] on img at bounding box center [257, 226] width 67 height 61
click at [239, 316] on img at bounding box center [257, 324] width 67 height 61
click at [669, 10] on button "Close" at bounding box center [679, 9] width 34 height 15
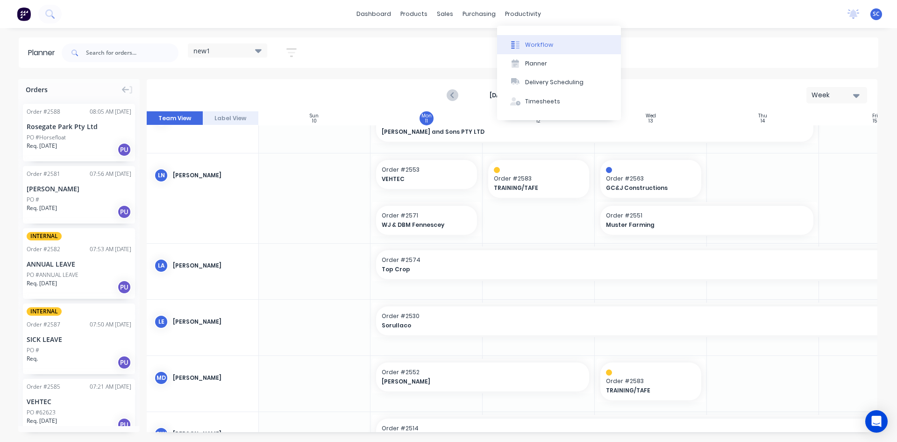
click at [538, 45] on div "Workflow" at bounding box center [539, 45] width 28 height 8
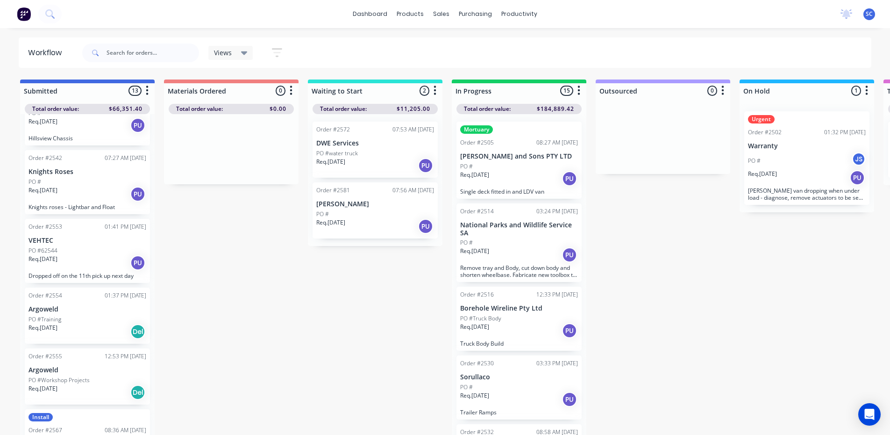
scroll to position [140, 0]
